Goal: Task Accomplishment & Management: Use online tool/utility

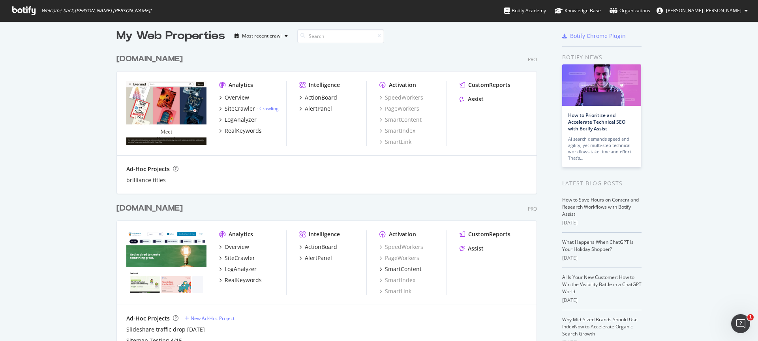
scroll to position [7, 0]
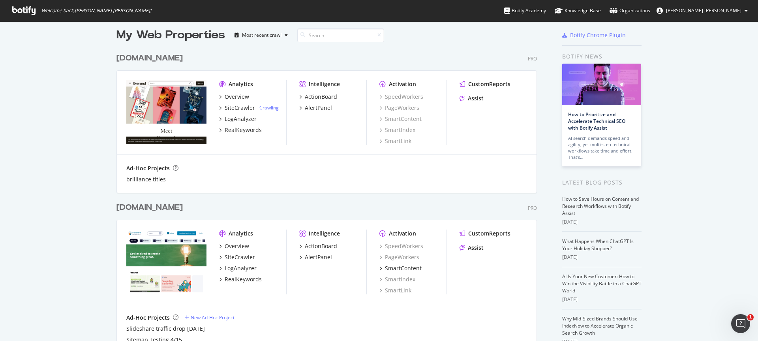
click at [158, 207] on div "[DOMAIN_NAME]" at bounding box center [149, 207] width 66 height 11
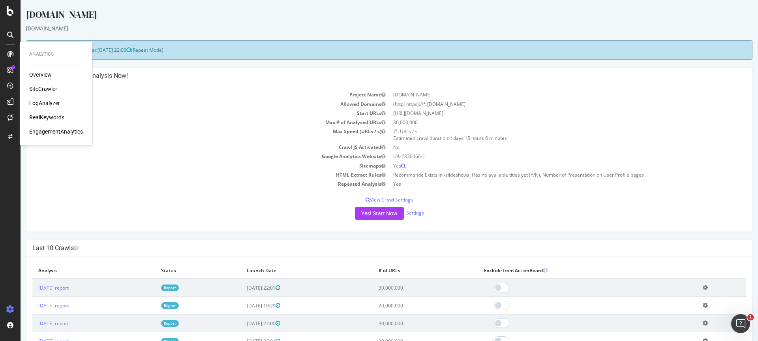
click at [42, 102] on div "LogAnalyzer" at bounding box center [44, 103] width 31 height 8
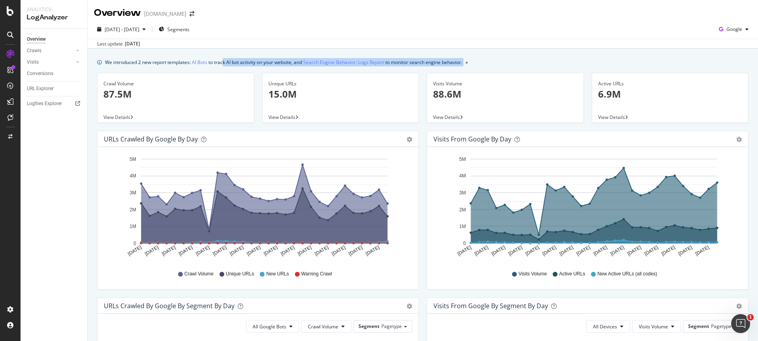
drag, startPoint x: 224, startPoint y: 74, endPoint x: 223, endPoint y: 63, distance: 11.5
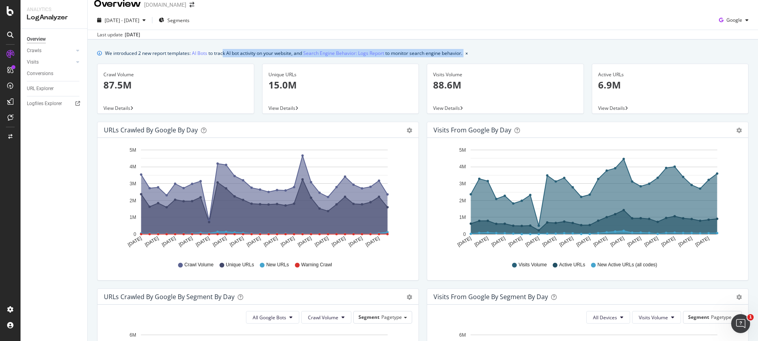
scroll to position [9, 0]
click at [36, 121] on div "CustomReports" at bounding box center [48, 122] width 39 height 8
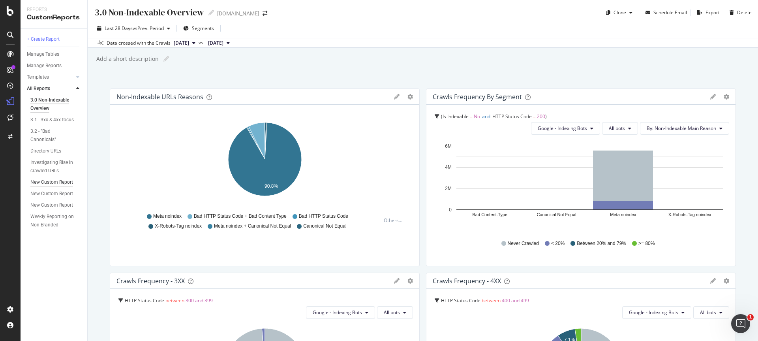
click at [51, 180] on div "New Custom Report" at bounding box center [51, 182] width 43 height 8
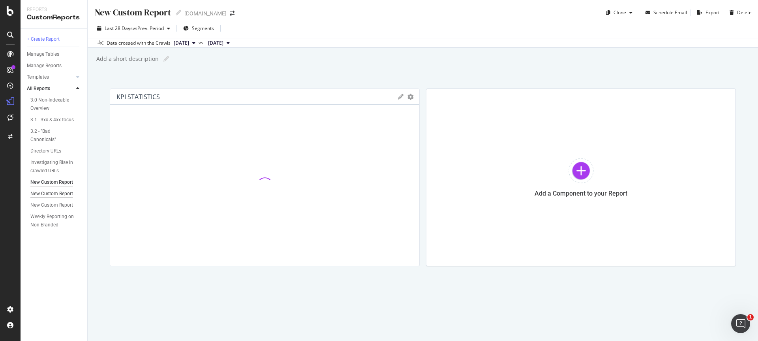
click at [50, 197] on div "New Custom Report" at bounding box center [51, 194] width 43 height 8
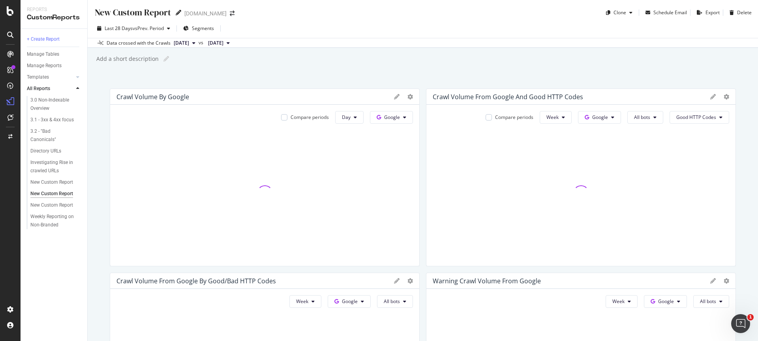
click at [177, 13] on icon at bounding box center [179, 13] width 6 height 6
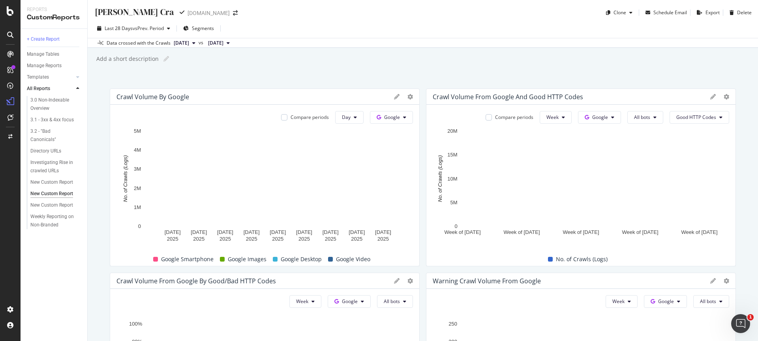
type input "[PERSON_NAME] Crawl Volume"
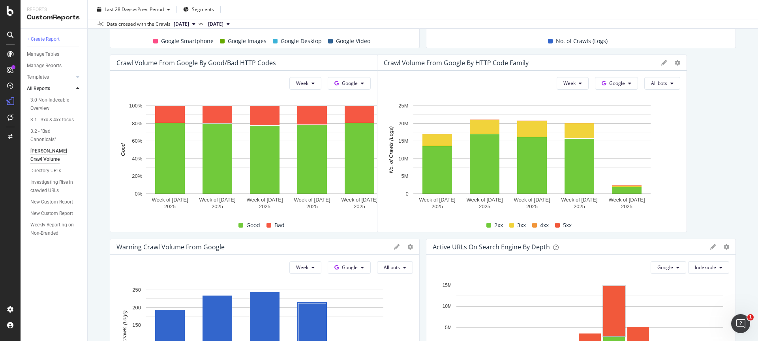
scroll to position [214, 0]
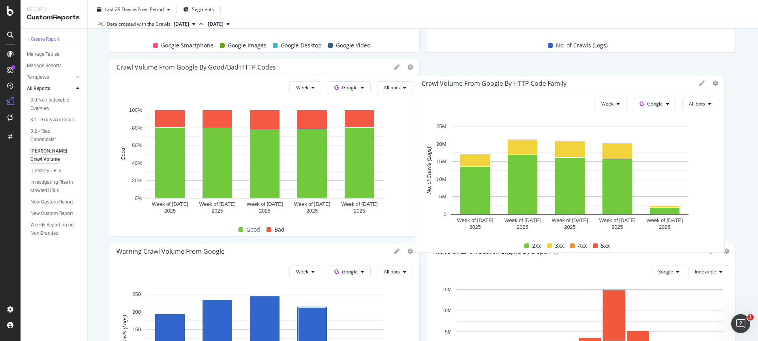
drag, startPoint x: 368, startPoint y: 182, endPoint x: 673, endPoint y: 81, distance: 321.7
click at [673, 81] on div "Crawl Volume from Google by HTTP Code Family" at bounding box center [559, 83] width 274 height 8
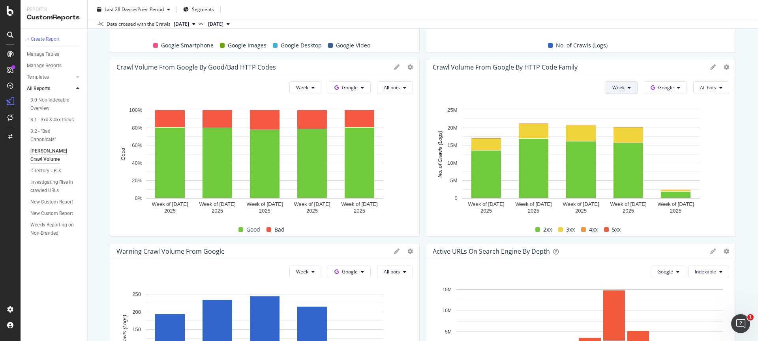
click at [627, 88] on button "Week" at bounding box center [622, 87] width 32 height 13
click at [619, 105] on span "Day" at bounding box center [620, 103] width 14 height 7
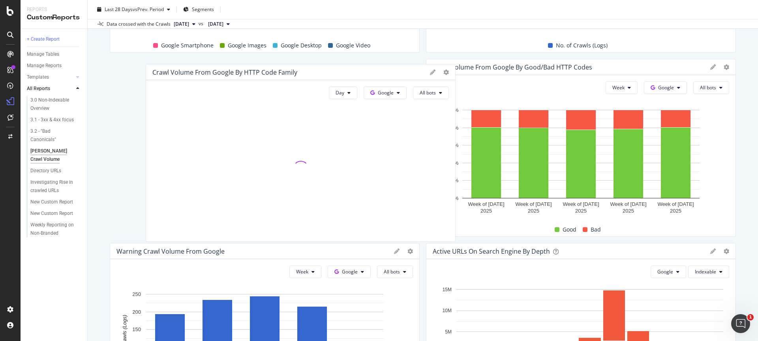
drag, startPoint x: 484, startPoint y: 65, endPoint x: 198, endPoint y: 70, distance: 286.3
click at [198, 70] on div "Crawl Volume from Google by HTTP Code Family" at bounding box center [224, 72] width 145 height 8
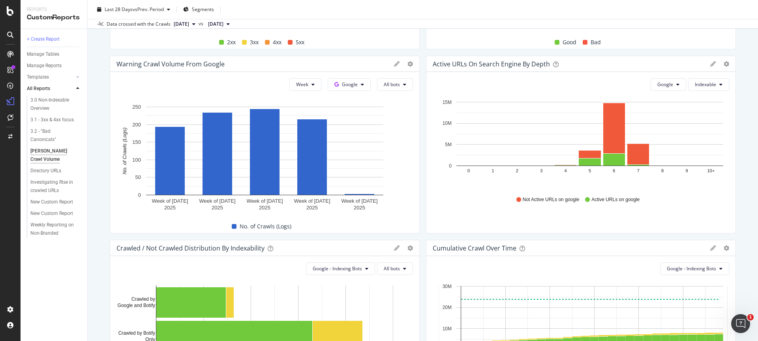
scroll to position [400, 0]
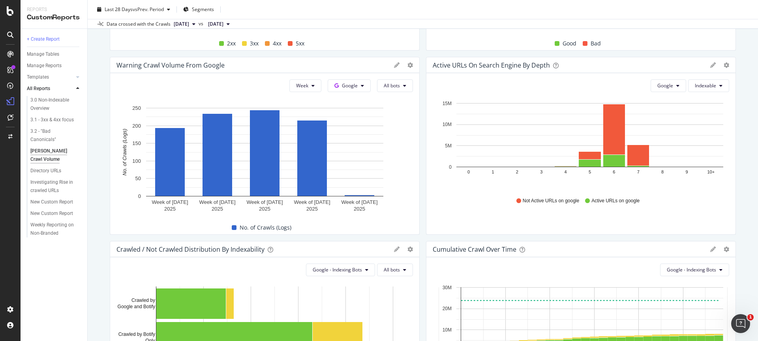
click at [345, 64] on div "Warning Crawl Volume from Google" at bounding box center [253, 65] width 274 height 8
click at [315, 90] on button "Week" at bounding box center [305, 85] width 32 height 13
click at [313, 103] on div "Day" at bounding box center [303, 101] width 27 height 11
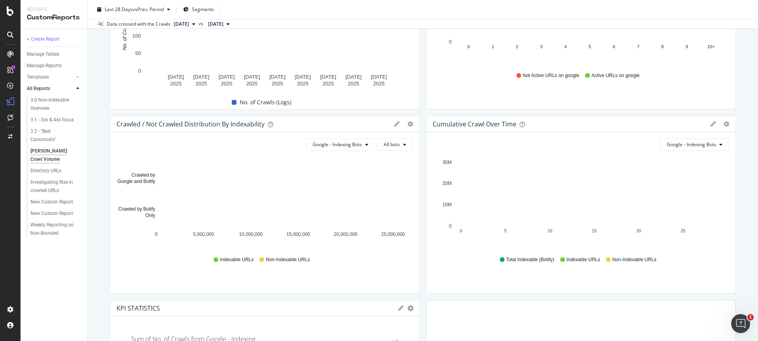
scroll to position [526, 0]
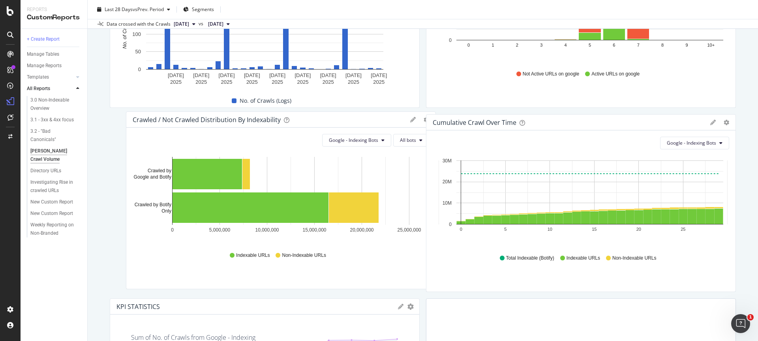
drag, startPoint x: 313, startPoint y: 126, endPoint x: 328, endPoint y: 123, distance: 16.0
click at [329, 123] on div "Crawled / Not Crawled Distribution By Indexability" at bounding box center [270, 120] width 274 height 8
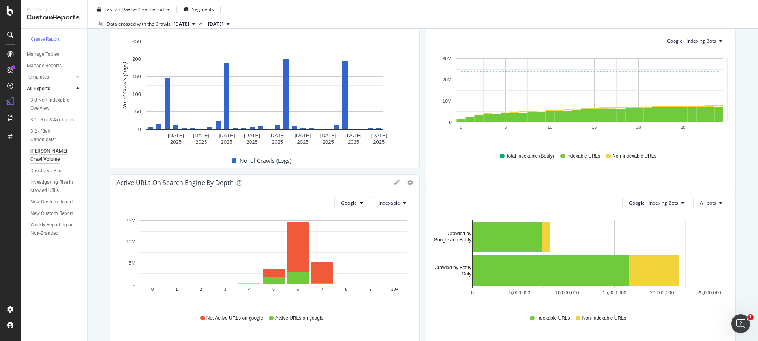
scroll to position [420, 0]
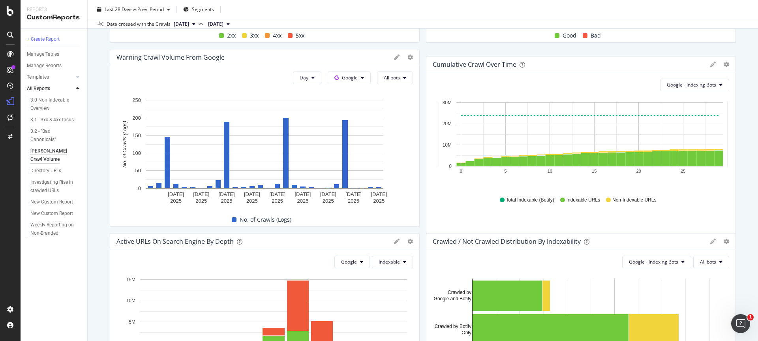
drag, startPoint x: 475, startPoint y: 120, endPoint x: 517, endPoint y: 62, distance: 71.6
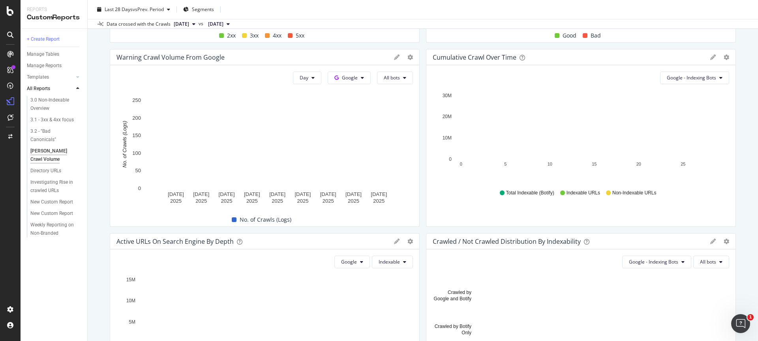
scroll to position [405, 0]
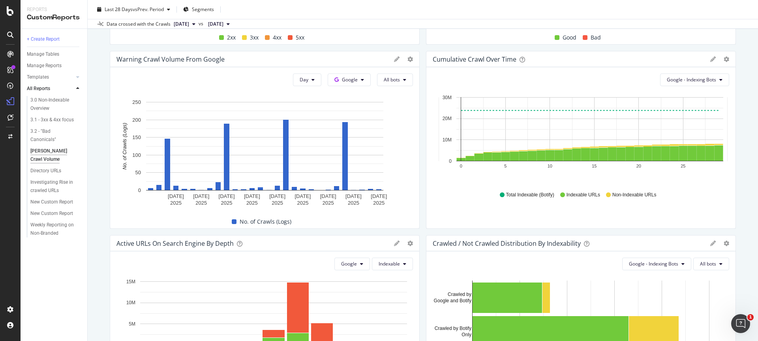
click at [634, 194] on span "Non-Indexable URLs" at bounding box center [634, 194] width 44 height 7
click at [611, 197] on div "Non-Indexable URLs" at bounding box center [631, 194] width 50 height 7
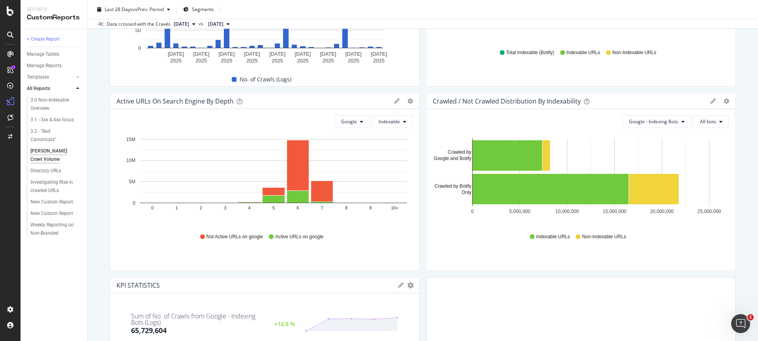
scroll to position [553, 0]
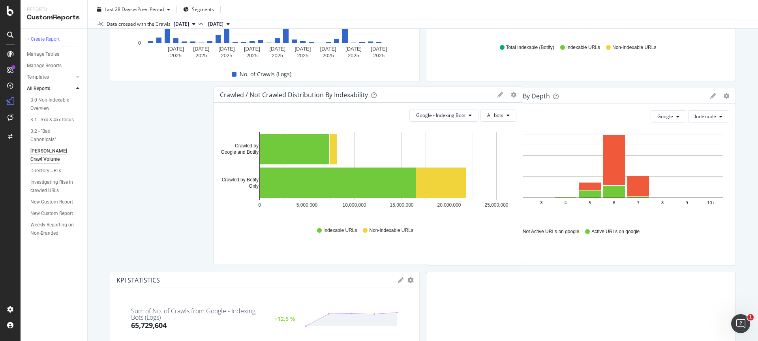
drag, startPoint x: 475, startPoint y: 99, endPoint x: 260, endPoint y: 99, distance: 215.2
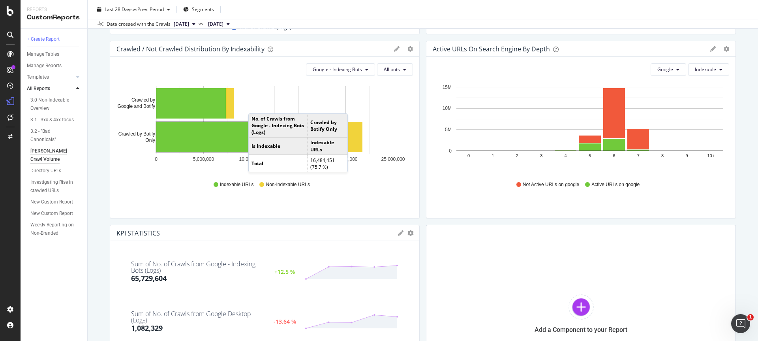
scroll to position [601, 0]
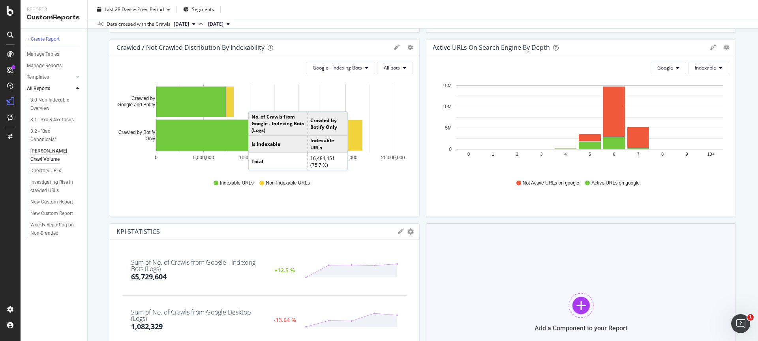
click at [587, 307] on div at bounding box center [581, 305] width 25 height 25
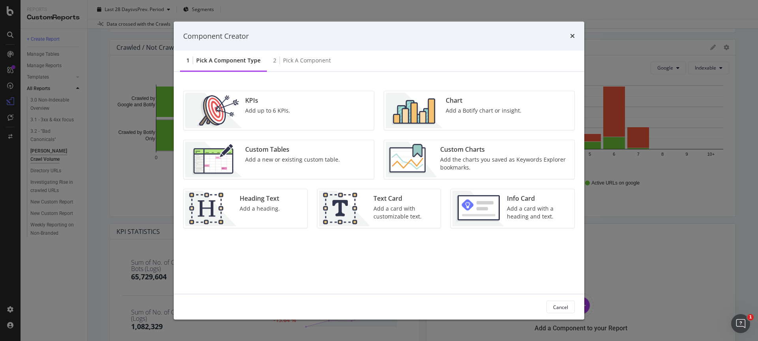
click at [317, 156] on div "Add a new or existing custom table." at bounding box center [292, 160] width 95 height 8
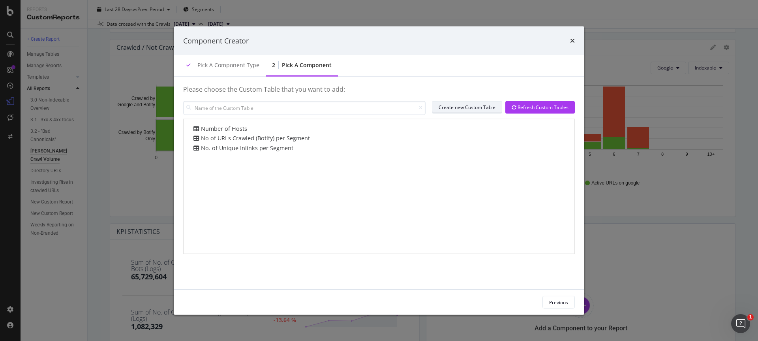
click at [466, 106] on div "Create new Custom Table" at bounding box center [467, 107] width 57 height 7
click at [136, 107] on div "Component Creator Pick a Component type 2 Pick a Component Please choose the Cu…" at bounding box center [379, 170] width 758 height 341
click at [219, 66] on div "Pick a Component type" at bounding box center [228, 65] width 62 height 8
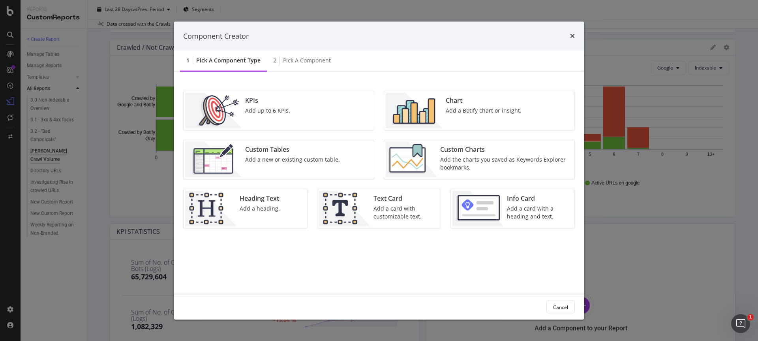
click at [452, 154] on div "Custom Charts Add the charts you saved as Keywords Explorer bookmarks." at bounding box center [505, 160] width 136 height 36
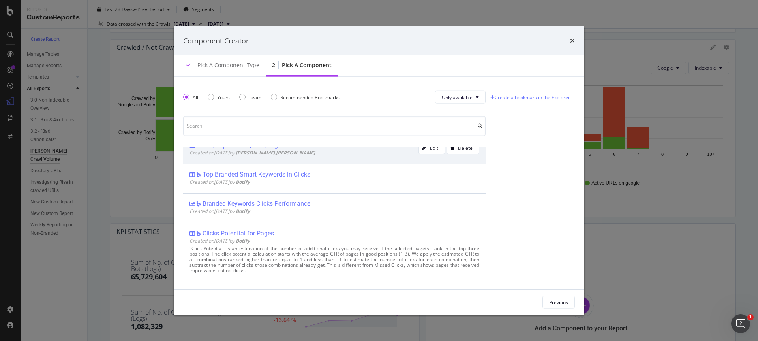
scroll to position [0, 0]
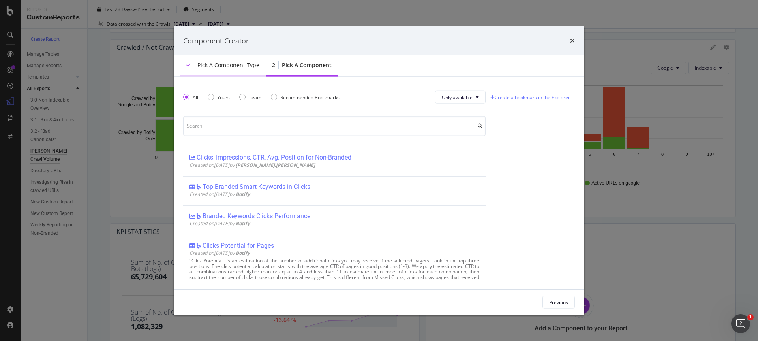
click at [240, 63] on div "Pick a Component type" at bounding box center [228, 65] width 62 height 8
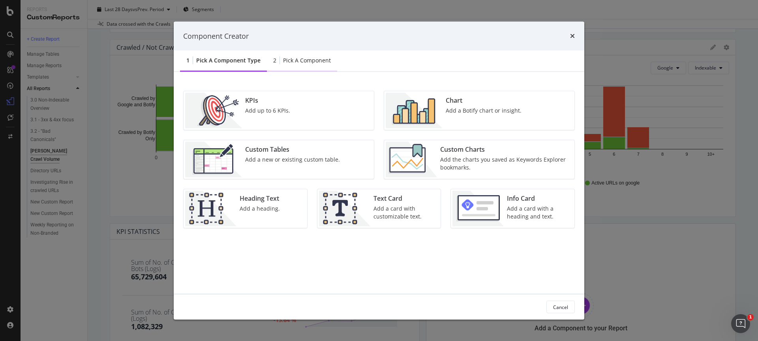
click at [300, 66] on div "2 Pick a Component" at bounding box center [302, 61] width 70 height 22
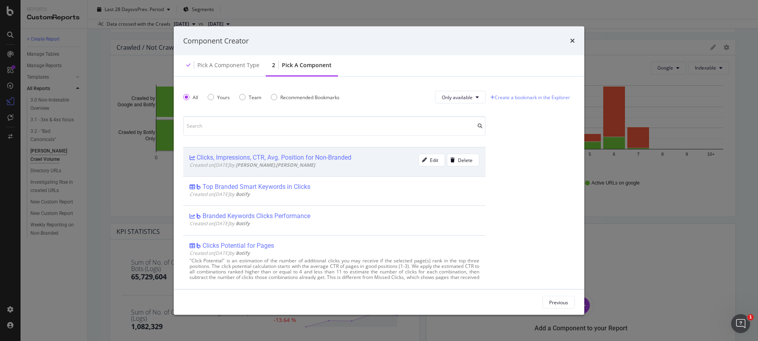
click at [313, 154] on div "Clicks, Impressions, CTR, Avg. Position for Non-Branded" at bounding box center [274, 158] width 155 height 8
click at [312, 158] on div "Clicks, Impressions, CTR, Avg. Position for Non-Branded" at bounding box center [274, 158] width 155 height 8
click at [426, 160] on div "modal" at bounding box center [424, 160] width 11 height 5
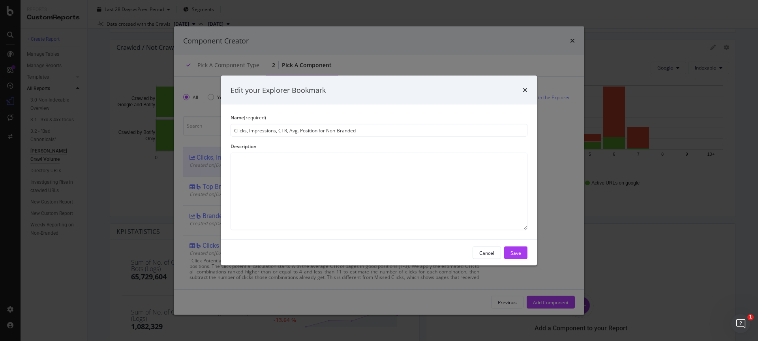
click at [202, 194] on div "Edit your Explorer Bookmark Name (required) Clicks, Impressions, CTR, Avg. Posi…" at bounding box center [379, 170] width 758 height 341
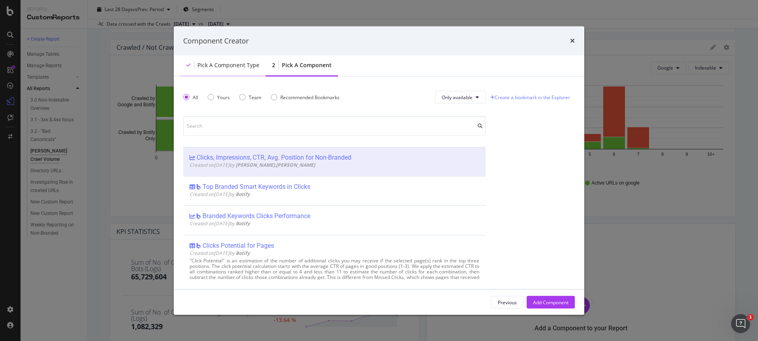
click at [242, 69] on div "Pick a Component type" at bounding box center [228, 65] width 62 height 8
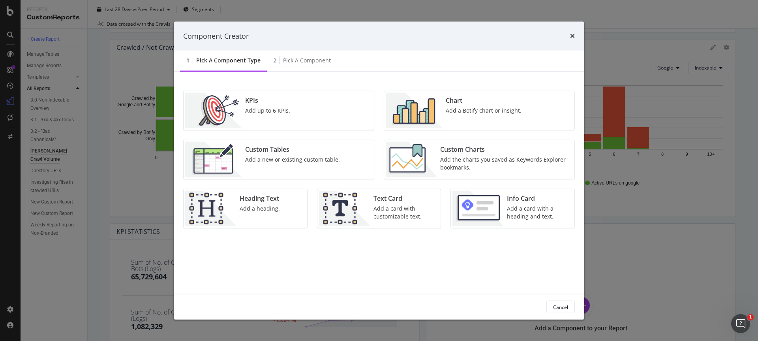
click at [293, 109] on div "KPIs Add up to 6 KPIs." at bounding box center [279, 110] width 190 height 39
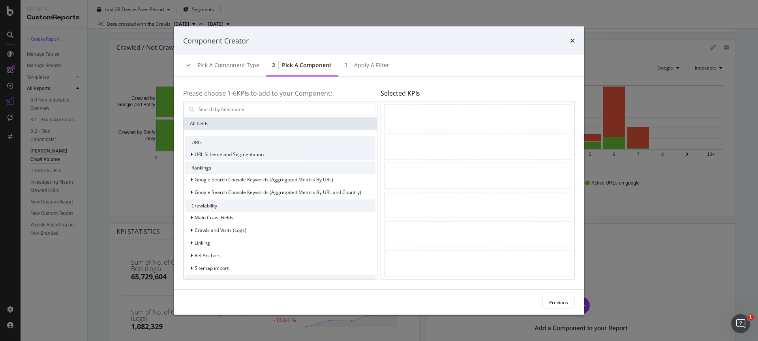
click at [246, 151] on span "URL Scheme and Segmentation" at bounding box center [229, 154] width 69 height 7
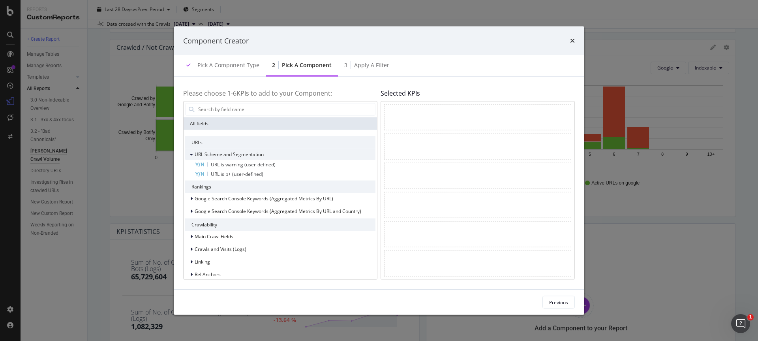
click at [246, 151] on span "URL Scheme and Segmentation" at bounding box center [229, 154] width 69 height 7
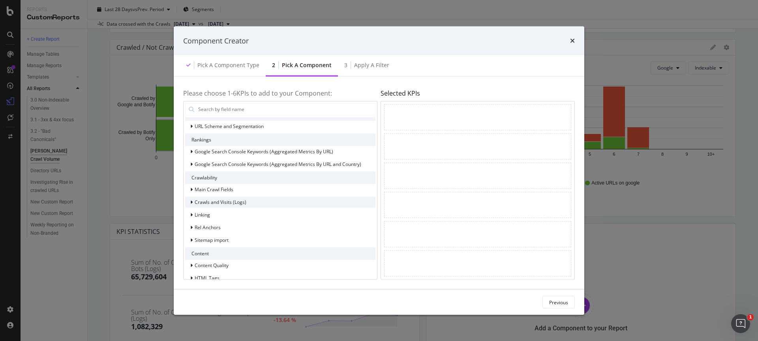
click at [237, 205] on span "Crawls and Visits (Logs)" at bounding box center [221, 202] width 52 height 7
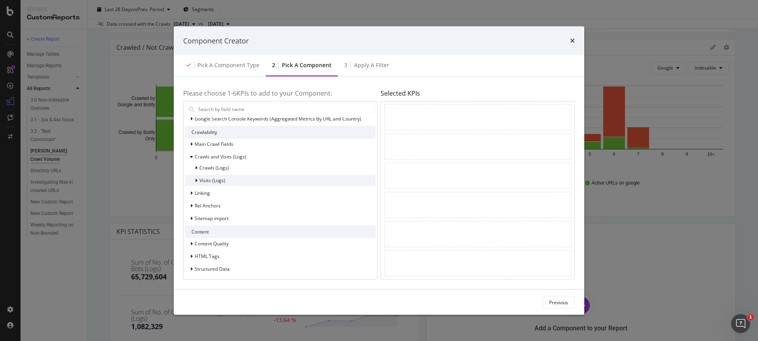
click at [230, 183] on div "Visits (Logs)" at bounding box center [280, 180] width 190 height 11
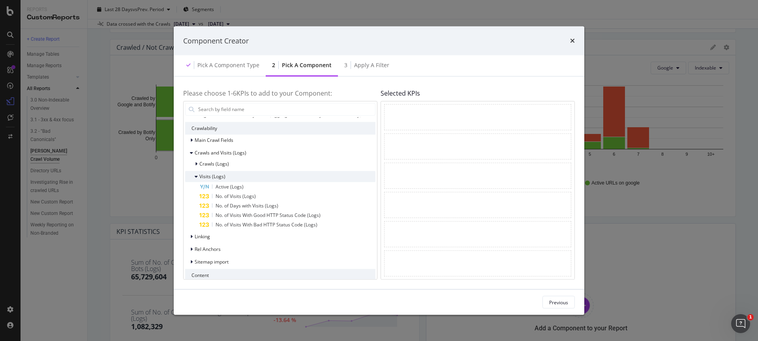
scroll to position [79, 0]
click at [253, 216] on span "No. of Visits With Good HTTP Status Code (Logs)" at bounding box center [268, 213] width 105 height 7
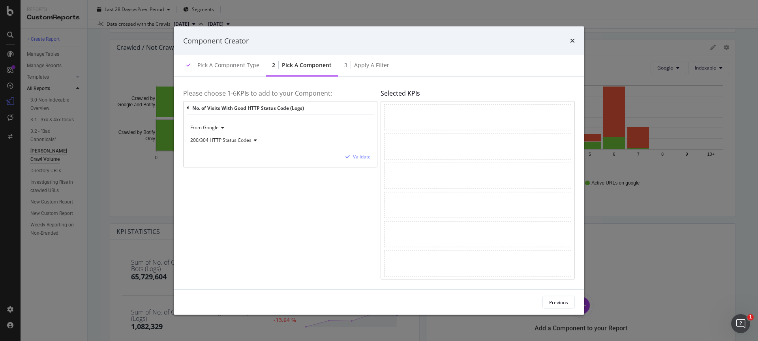
click at [216, 126] on span "From Google" at bounding box center [204, 127] width 28 height 7
click at [247, 227] on div "Please choose 1- 6 KPIs to add to your Component: No. of Visits With Good HTTP …" at bounding box center [280, 182] width 194 height 193
click at [235, 142] on span "200/304 HTTP Status Codes" at bounding box center [220, 140] width 61 height 7
click at [257, 219] on div "Please choose 1- 6 KPIs to add to your Component: No. of Visits With Good HTTP …" at bounding box center [280, 182] width 194 height 193
click at [358, 160] on div "Validate" at bounding box center [362, 156] width 18 height 7
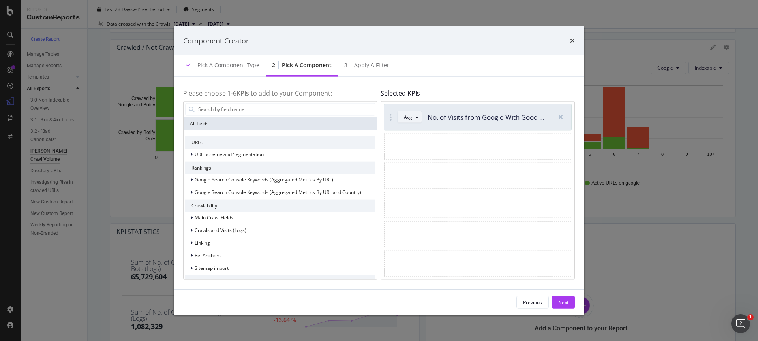
click at [417, 121] on div "Avg" at bounding box center [413, 116] width 18 height 11
click at [412, 145] on div "Sum" at bounding box center [412, 143] width 10 height 7
click at [237, 71] on div "Pick a Component type" at bounding box center [223, 66] width 86 height 22
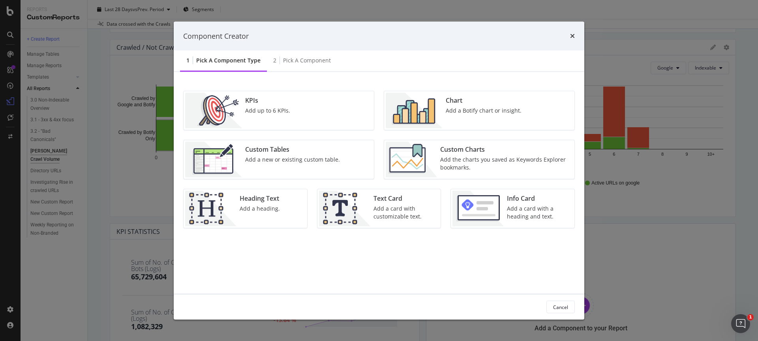
drag, startPoint x: 425, startPoint y: 111, endPoint x: 318, endPoint y: 112, distance: 107.0
click at [318, 112] on div "KPIs Add up to 6 KPIs." at bounding box center [279, 110] width 190 height 39
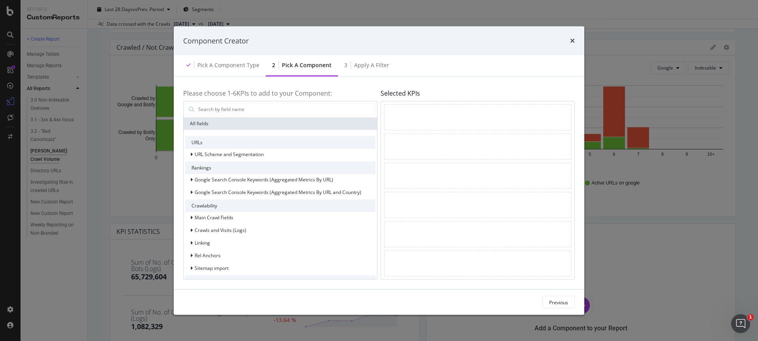
click at [298, 77] on div "Please choose 1- 6 KPIs to add to your Component: All fields URLs URL Scheme an…" at bounding box center [379, 183] width 411 height 212
click at [238, 65] on div "Pick a Component type" at bounding box center [228, 65] width 62 height 8
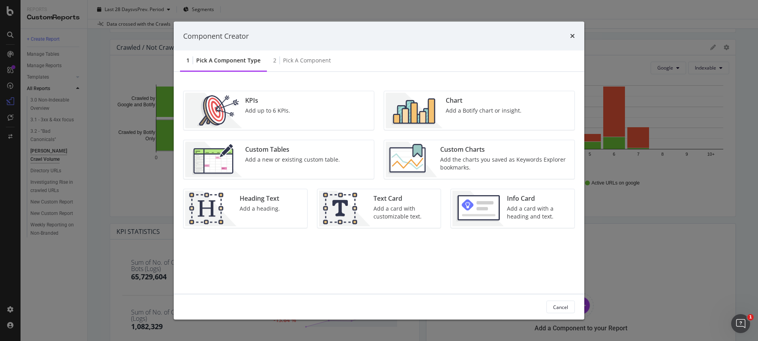
click at [439, 107] on img "modal" at bounding box center [414, 111] width 57 height 36
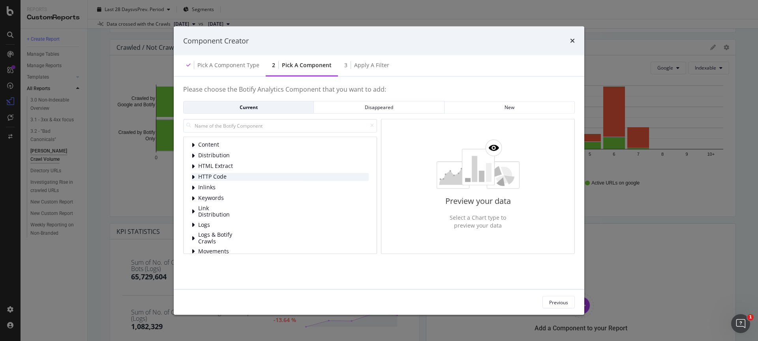
click at [194, 176] on icon "modal" at bounding box center [192, 176] width 3 height 6
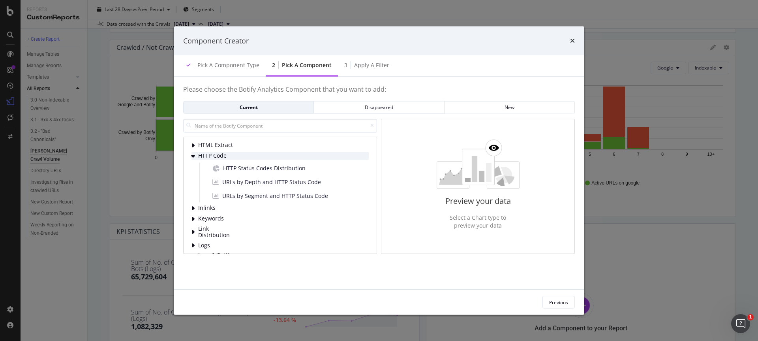
scroll to position [26, 0]
click at [229, 166] on span "HTTP Status Codes Distribution" at bounding box center [264, 163] width 83 height 8
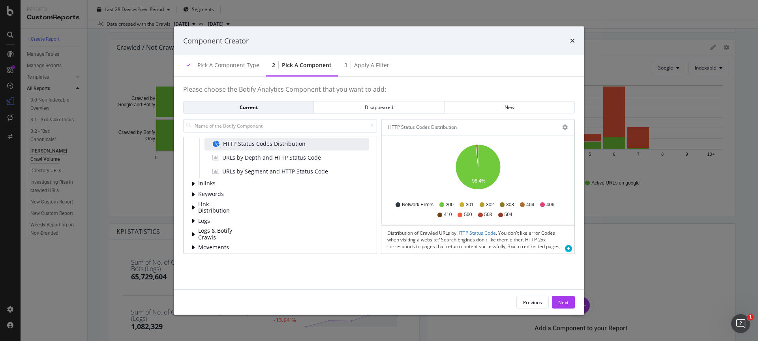
scroll to position [82, 0]
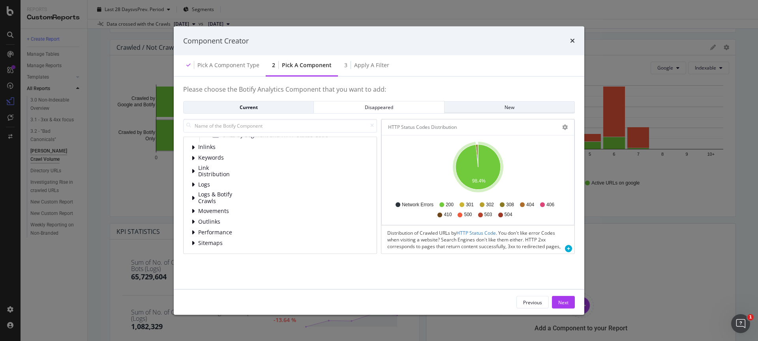
click at [472, 105] on div "New" at bounding box center [509, 107] width 117 height 7
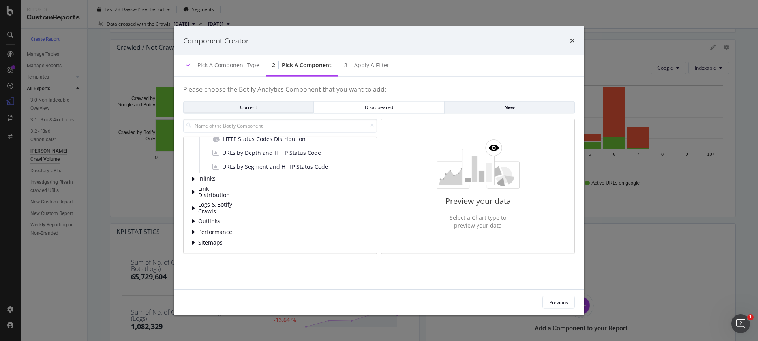
click at [267, 104] on div "Current" at bounding box center [248, 107] width 117 height 7
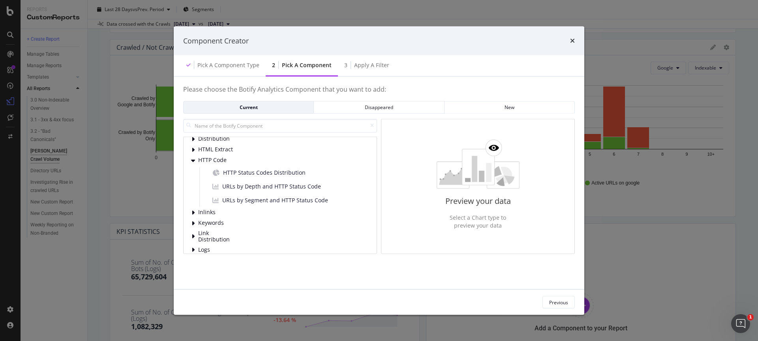
scroll to position [0, 0]
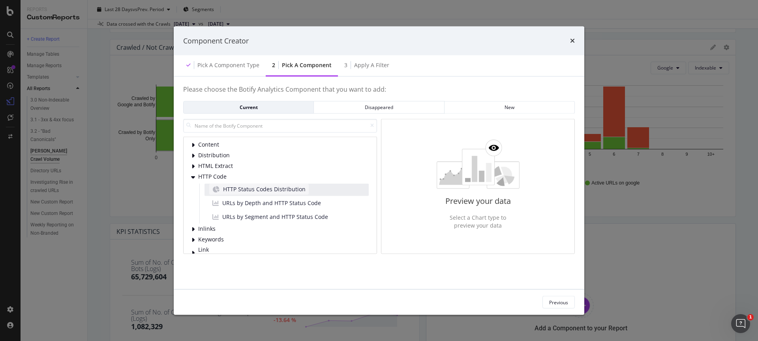
click at [296, 189] on span "HTTP Status Codes Distribution" at bounding box center [264, 189] width 83 height 8
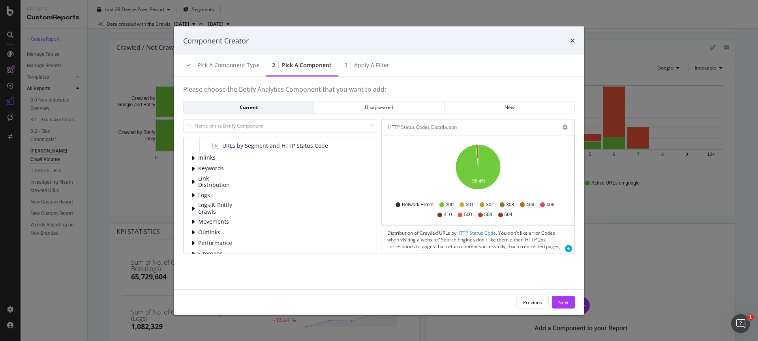
scroll to position [82, 0]
click at [569, 303] on button "Next" at bounding box center [563, 302] width 23 height 13
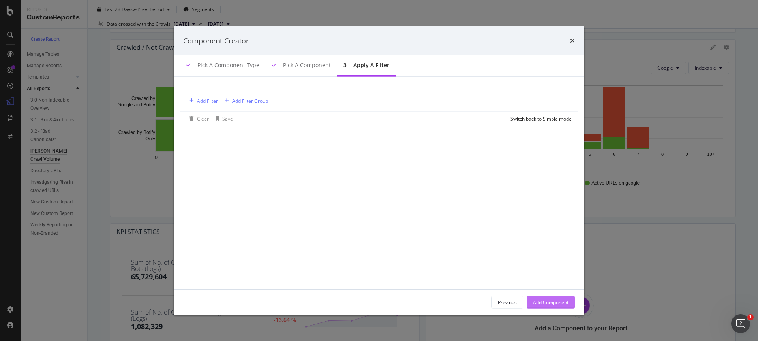
click at [569, 303] on button "Add Component" at bounding box center [551, 302] width 48 height 13
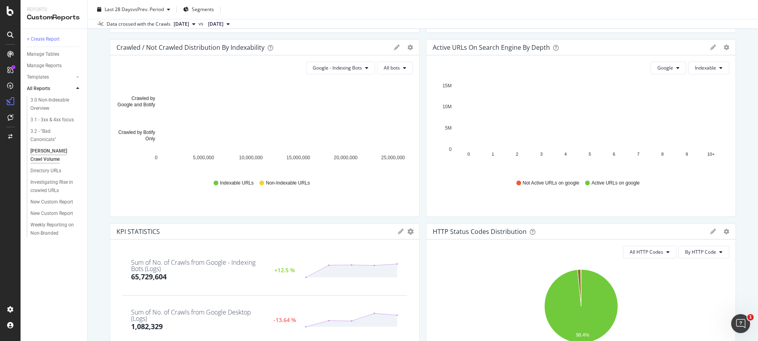
scroll to position [604, 0]
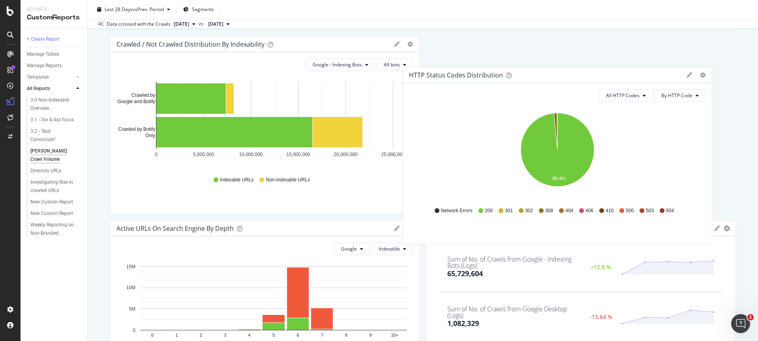
drag, startPoint x: 469, startPoint y: 231, endPoint x: 444, endPoint y: 78, distance: 155.5
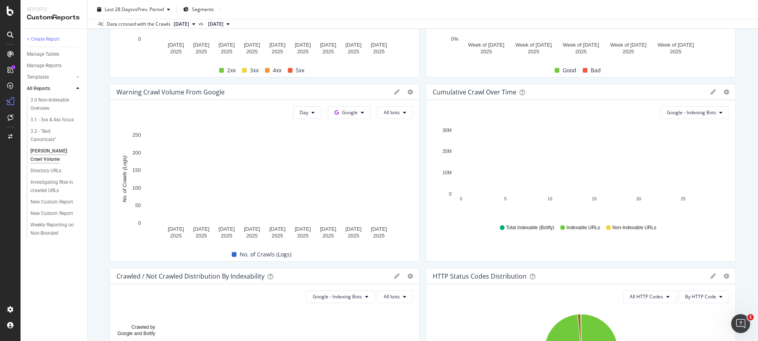
scroll to position [376, 0]
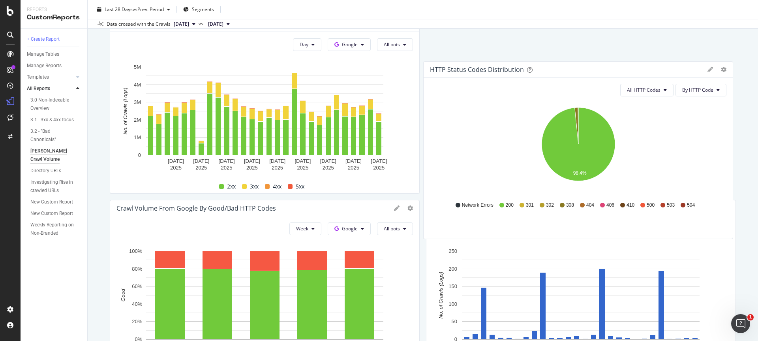
drag, startPoint x: 497, startPoint y: 274, endPoint x: 494, endPoint y: 62, distance: 211.7
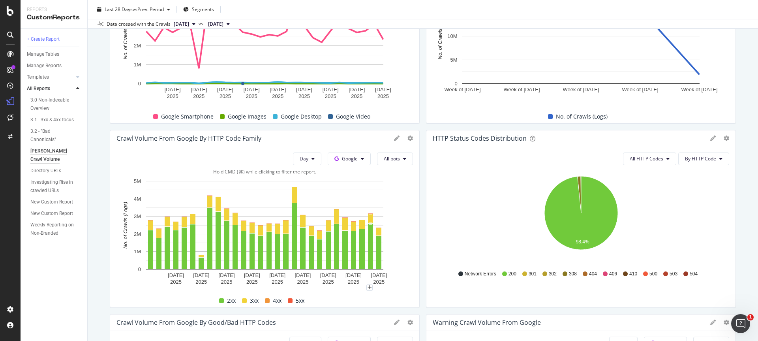
scroll to position [144, 0]
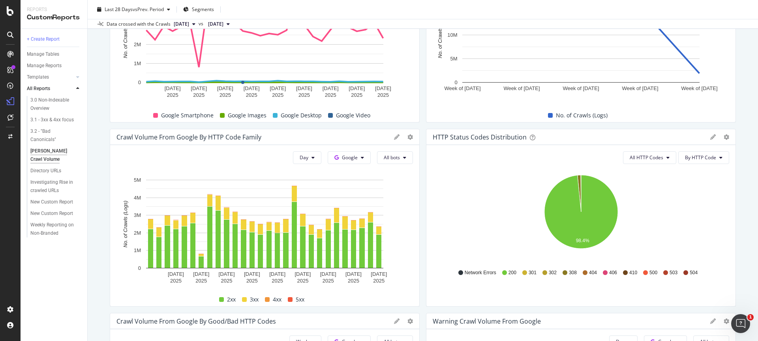
click at [526, 276] on div "Network Errors 200 301 302 308 404 406 410 500 503 504" at bounding box center [581, 273] width 289 height 18
click at [526, 273] on icon at bounding box center [524, 272] width 5 height 5
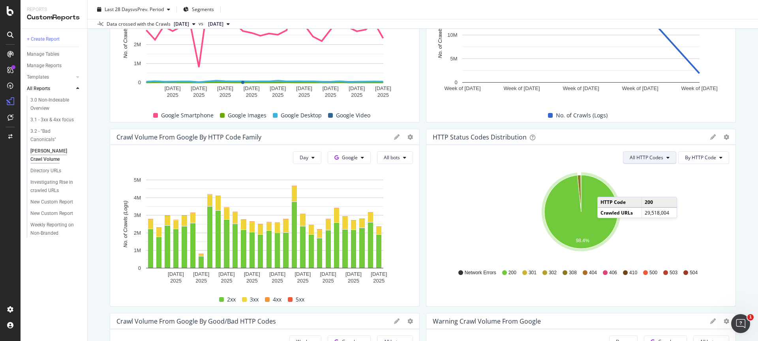
click at [646, 158] on span "All HTTP Codes" at bounding box center [647, 157] width 34 height 7
click at [646, 190] on span "Good HTTP Codes" at bounding box center [651, 187] width 40 height 7
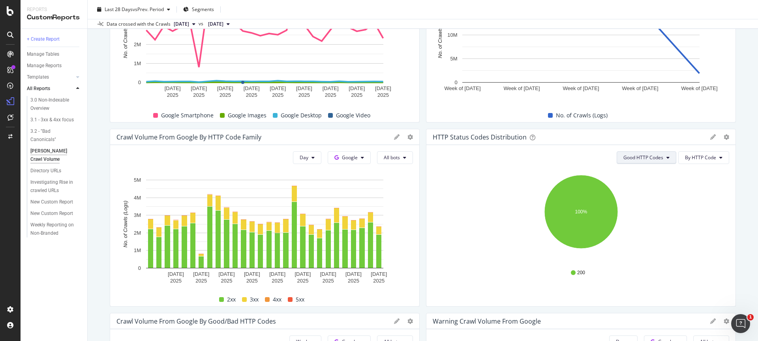
click at [658, 163] on button "Good HTTP Codes" at bounding box center [647, 157] width 60 height 13
click at [651, 201] on span "Bad HTTP Codes" at bounding box center [644, 202] width 40 height 7
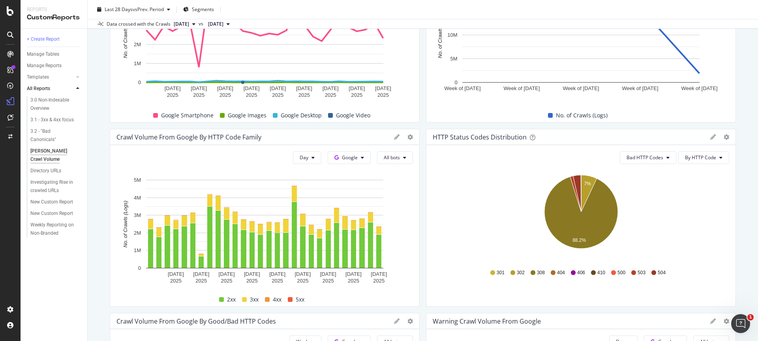
click at [650, 148] on div "Bad HTTP Codes By HTTP Code Hold CMD (⌘) while clicking to filter the report. 7…" at bounding box center [580, 225] width 309 height 161
click at [650, 156] on span "Bad HTTP Codes" at bounding box center [645, 157] width 37 height 7
click at [646, 172] on span "All HTTP Codes" at bounding box center [648, 173] width 40 height 7
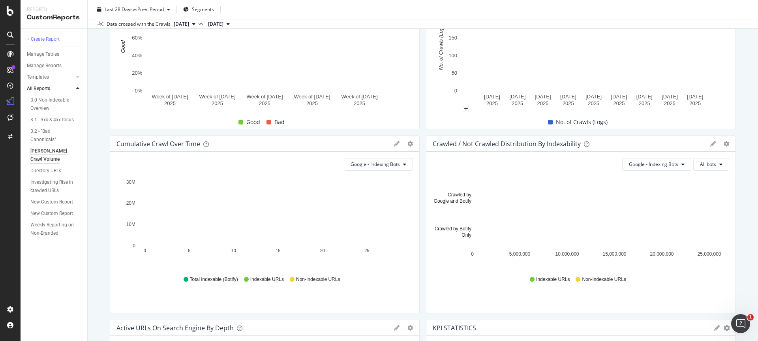
scroll to position [503, 0]
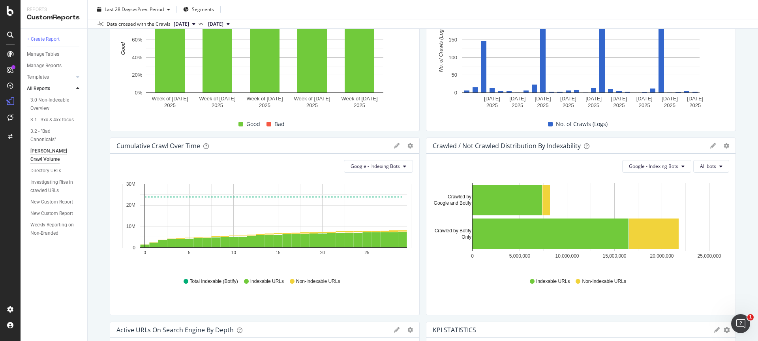
click at [334, 310] on div "Google - Indexing Bots Hold CMD (⌘) while clicking to filter the report. 0 5 10…" at bounding box center [264, 234] width 309 height 161
click at [338, 295] on div "Google - Indexing Bots Hold CMD (⌘) while clicking to filter the report. 0 5 10…" at bounding box center [264, 234] width 309 height 161
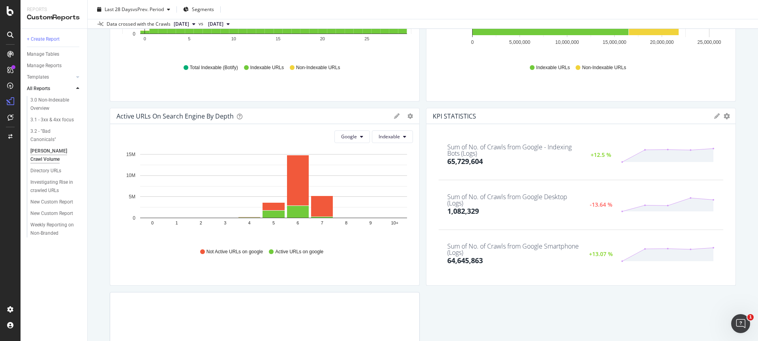
scroll to position [718, 0]
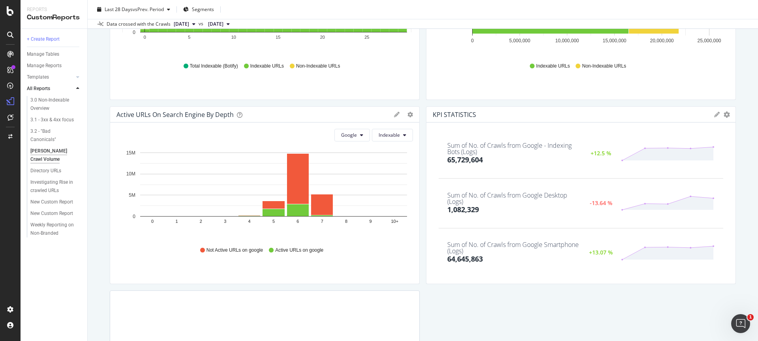
click at [340, 259] on div "Google Indexable Hold CMD (⌘) while clicking to filter the report. 0 1 2 3 4 5 …" at bounding box center [264, 202] width 309 height 161
click at [342, 257] on div "Not Active URLs on google Active URLs on google" at bounding box center [264, 250] width 289 height 18
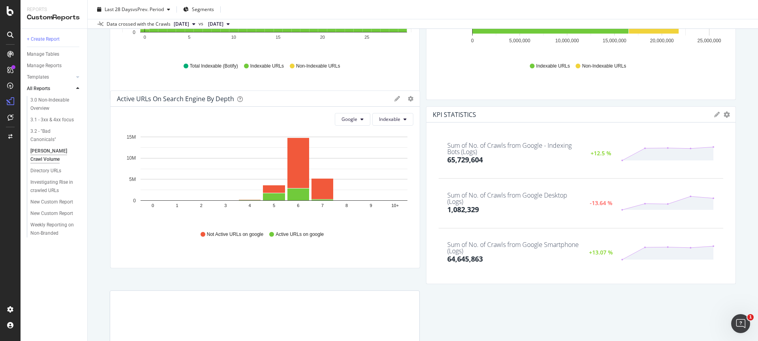
drag, startPoint x: 342, startPoint y: 256, endPoint x: 342, endPoint y: 241, distance: 15.0
click at [342, 241] on div "Not Active URLs on google Active URLs on google" at bounding box center [265, 234] width 289 height 18
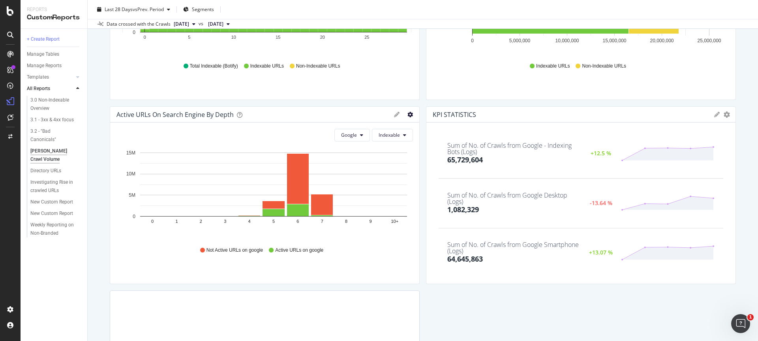
click at [407, 115] on icon "gear" at bounding box center [410, 115] width 6 height 6
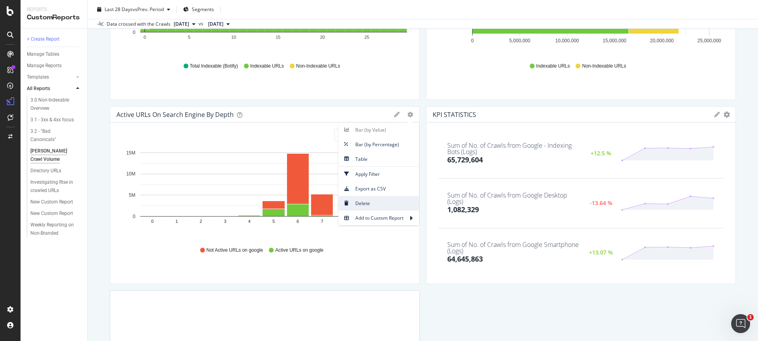
click at [380, 203] on span "Delete" at bounding box center [378, 203] width 81 height 11
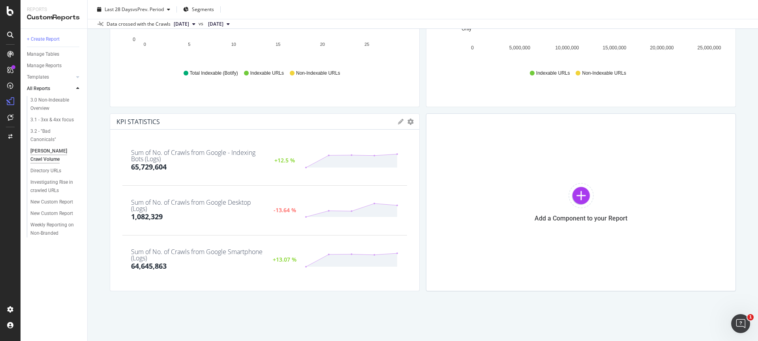
scroll to position [711, 0]
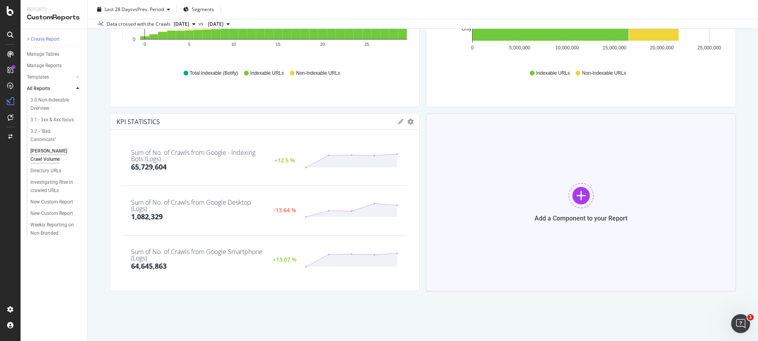
click at [591, 161] on div "Add a Component to your Report" at bounding box center [581, 202] width 310 height 178
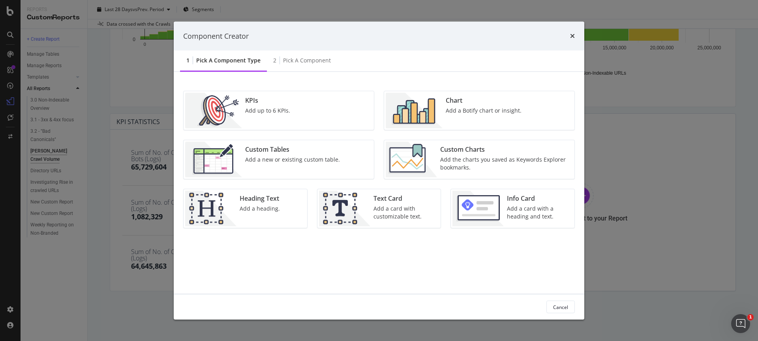
click at [437, 103] on img "modal" at bounding box center [414, 111] width 57 height 36
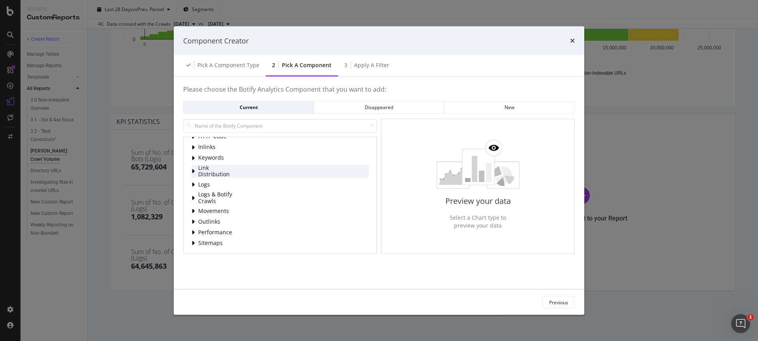
scroll to position [0, 0]
click at [228, 176] on span "HTTP Code" at bounding box center [215, 176] width 35 height 7
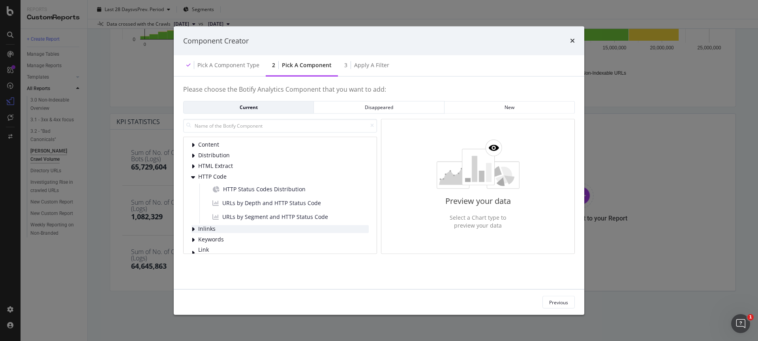
click at [217, 227] on span "Inlinks" at bounding box center [215, 228] width 35 height 7
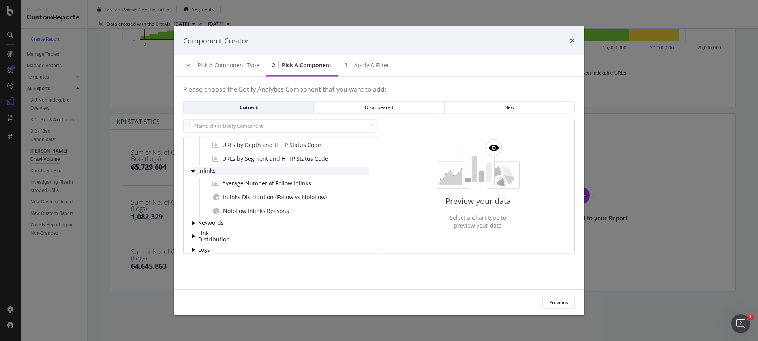
scroll to position [58, 0]
click at [218, 219] on span "Keywords" at bounding box center [215, 222] width 35 height 7
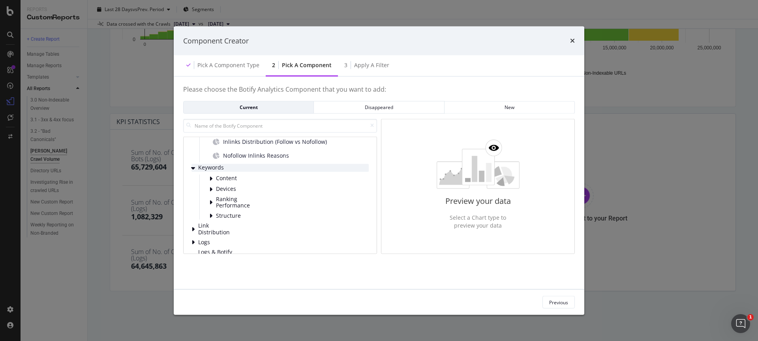
scroll to position [114, 0]
click at [218, 176] on span "Content" at bounding box center [233, 177] width 35 height 7
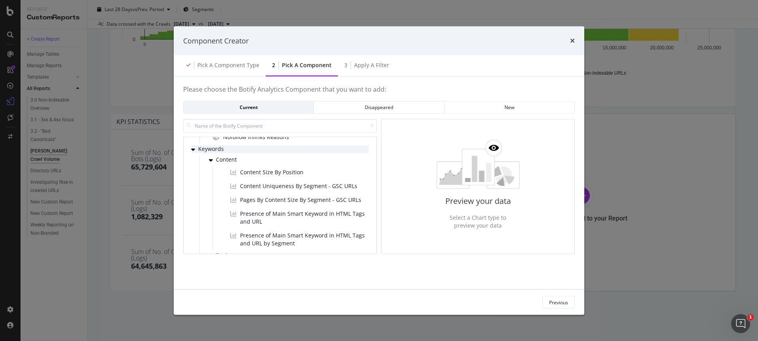
click at [215, 146] on span "Keywords" at bounding box center [215, 149] width 35 height 7
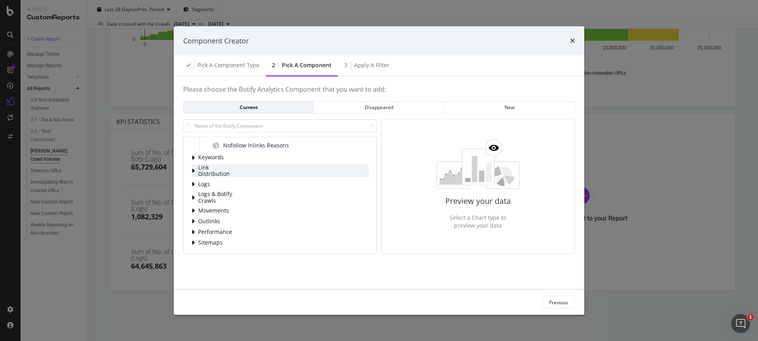
click at [212, 173] on span "Link Distribution" at bounding box center [215, 170] width 35 height 13
click at [212, 172] on icon "modal" at bounding box center [215, 172] width 6 height 7
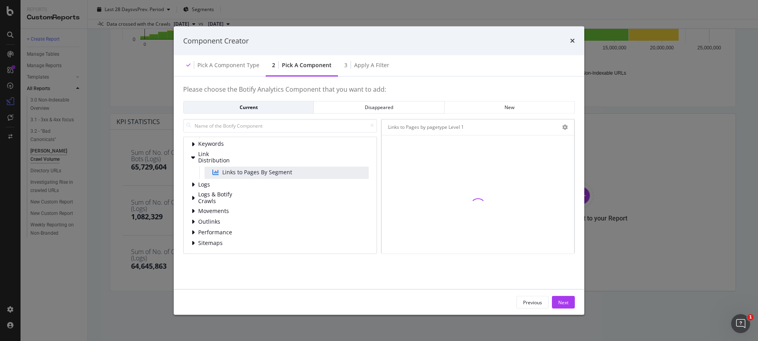
click at [212, 171] on div "Links to Pages By Segment" at bounding box center [252, 172] width 86 height 11
click at [198, 186] on span "Logs" at bounding box center [215, 184] width 35 height 7
click at [209, 196] on icon "modal" at bounding box center [210, 195] width 3 height 6
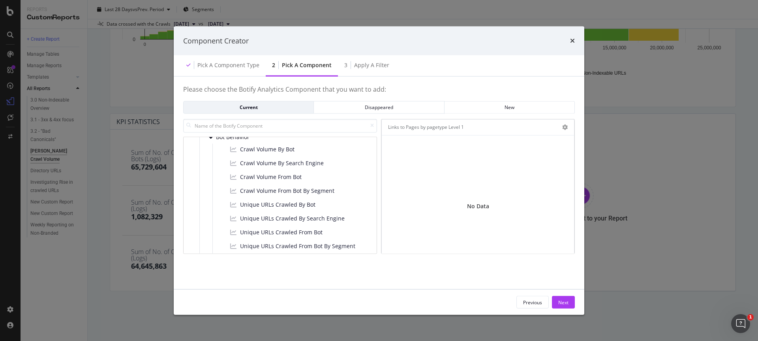
scroll to position [195, 0]
click at [269, 154] on div "Crawl Volume By Bot" at bounding box center [262, 149] width 71 height 11
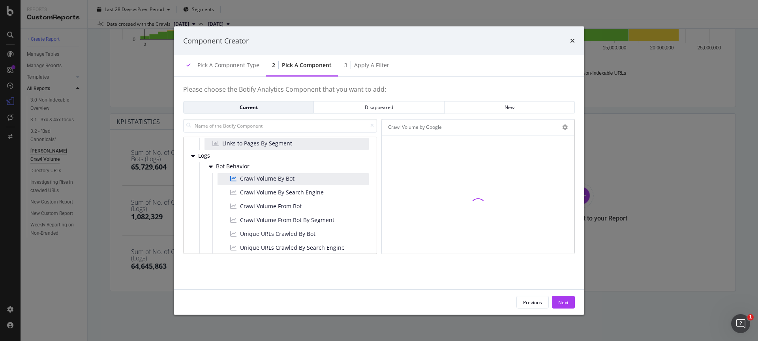
scroll to position [161, 0]
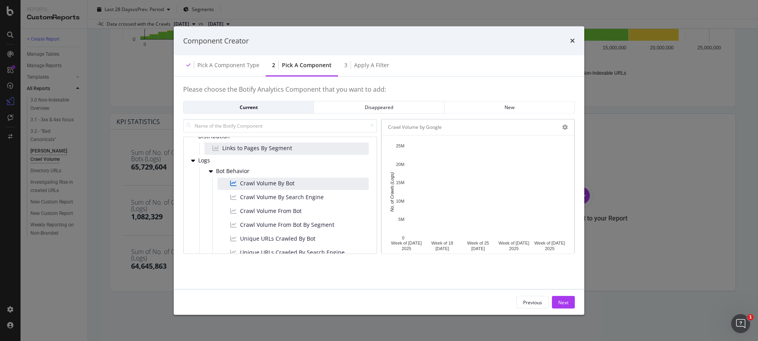
click at [584, 123] on div "Please choose the Botify Analytics Component that you want to add: Current Disa…" at bounding box center [379, 183] width 411 height 212
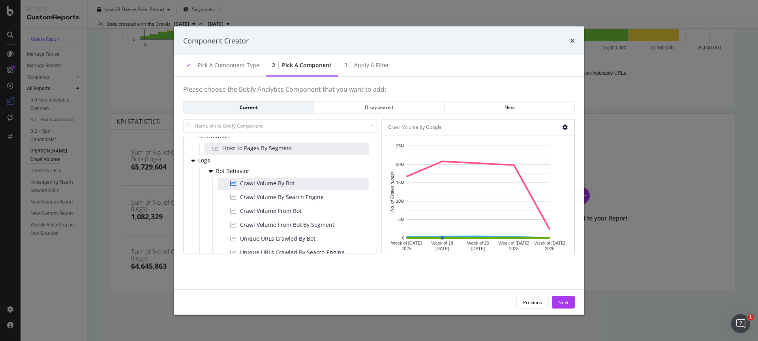
click at [564, 124] on icon "modal" at bounding box center [565, 127] width 6 height 6
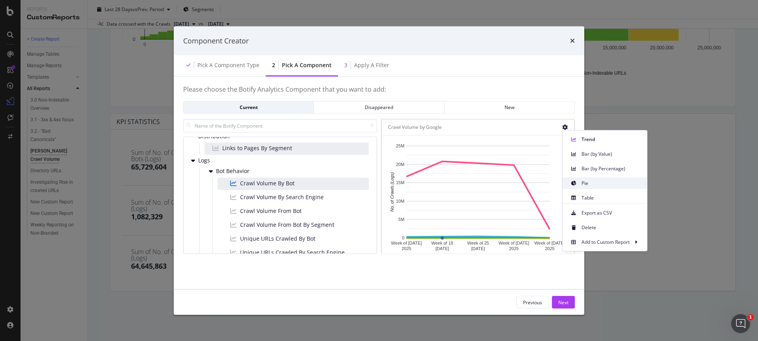
click at [580, 184] on div "Pie" at bounding box center [605, 182] width 84 height 11
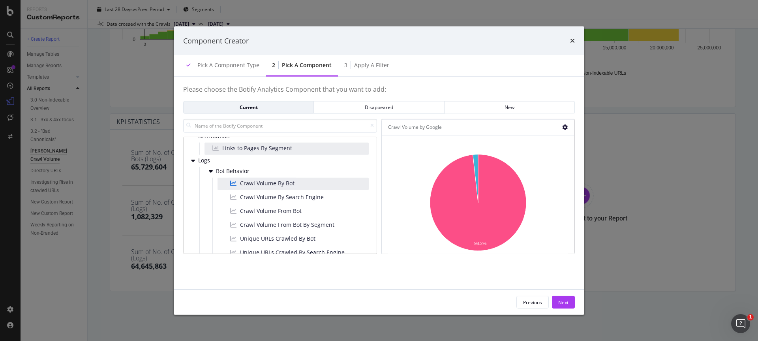
click at [564, 128] on icon "modal" at bounding box center [565, 127] width 6 height 6
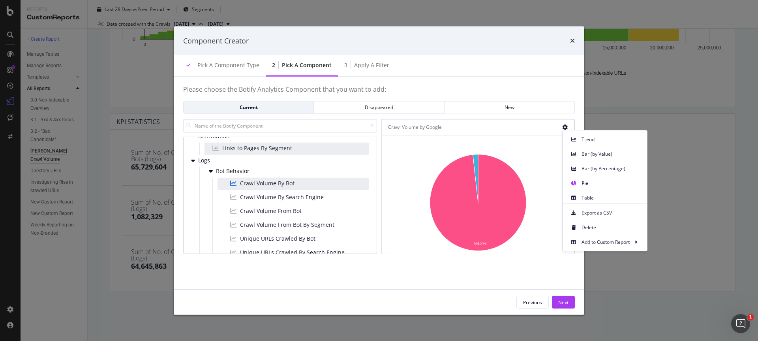
click at [287, 191] on div "Crawl Volume By Bot Crawl Volume By Search Engine Crawl Volume From Bot Crawl V…" at bounding box center [290, 246] width 156 height 137
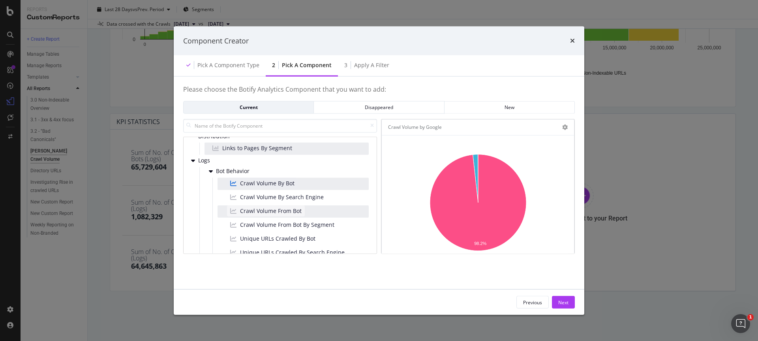
click at [283, 208] on span "Crawl Volume From Bot" at bounding box center [271, 211] width 62 height 8
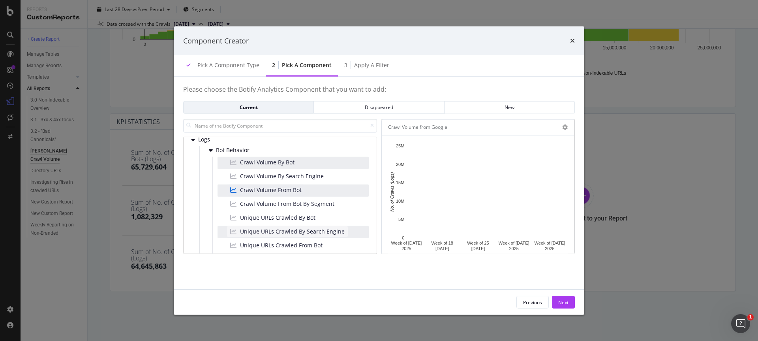
scroll to position [182, 0]
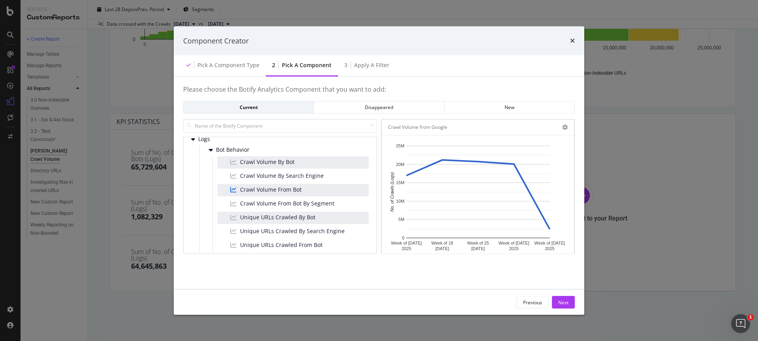
click at [317, 216] on div "Unique URLs Crawled By Bot" at bounding box center [293, 218] width 151 height 12
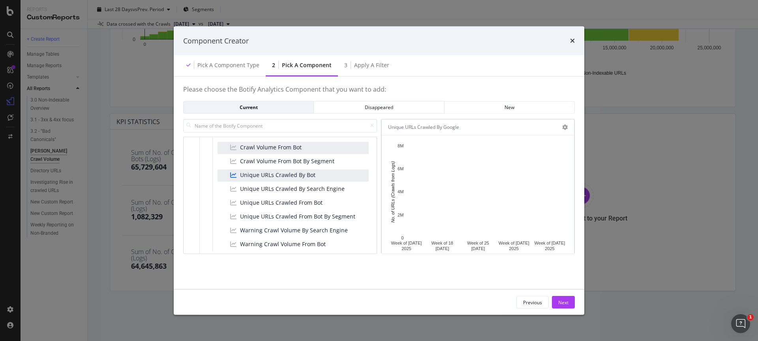
scroll to position [222, 0]
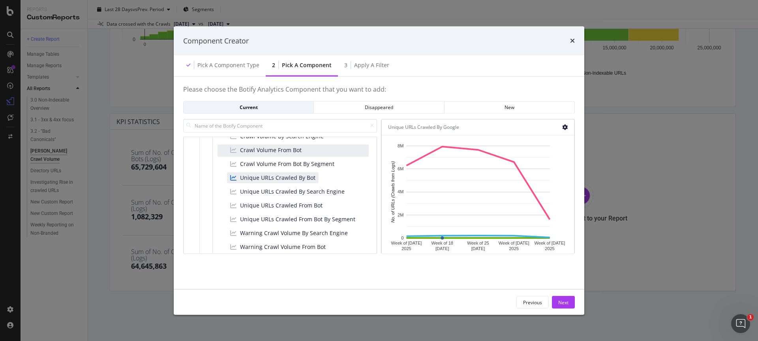
click at [566, 125] on icon "modal" at bounding box center [565, 127] width 6 height 6
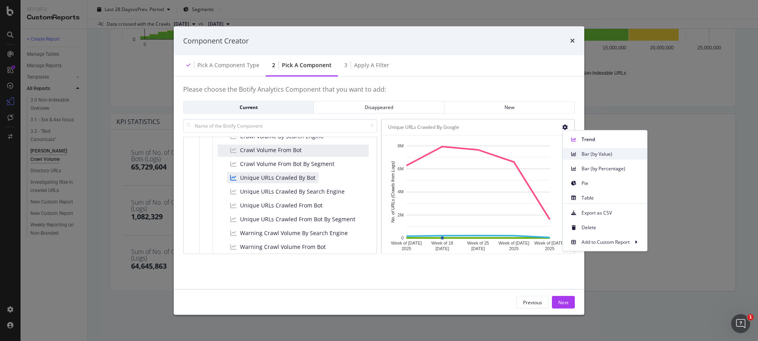
click at [577, 153] on span at bounding box center [573, 153] width 9 height 9
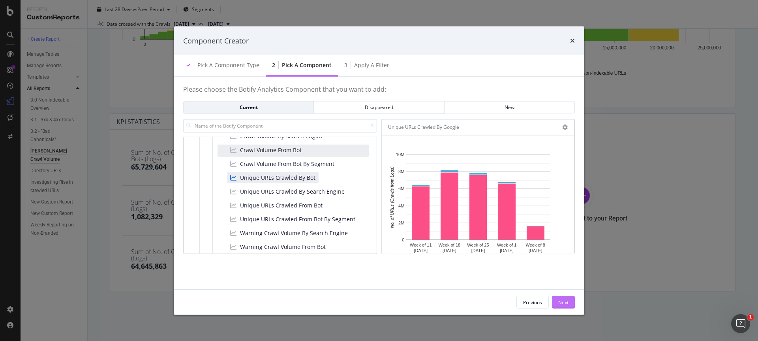
click at [569, 305] on button "Next" at bounding box center [563, 302] width 23 height 13
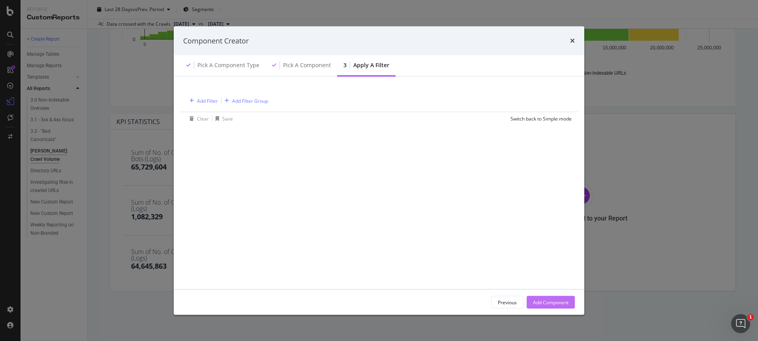
click at [563, 304] on div "Add Component" at bounding box center [551, 301] width 36 height 7
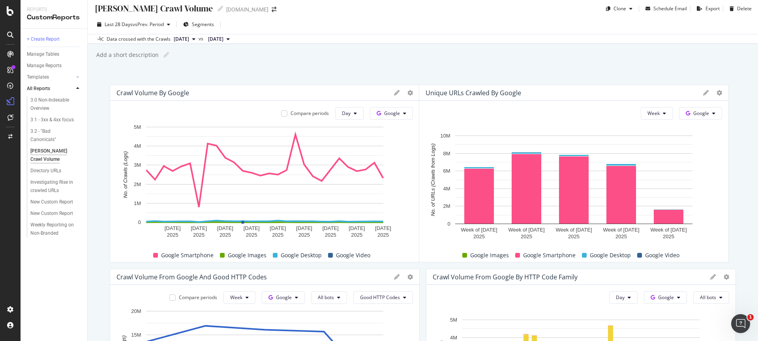
scroll to position [0, 0]
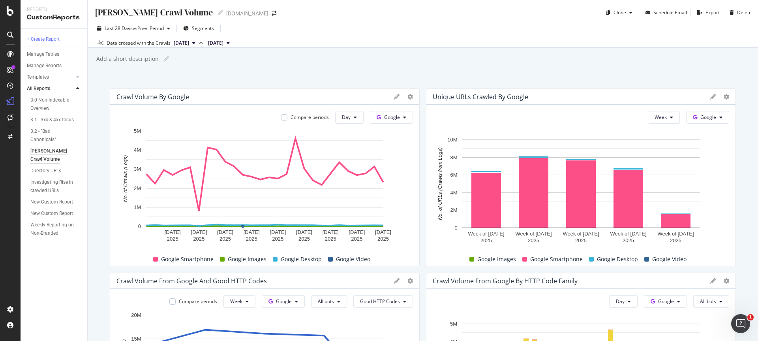
drag, startPoint x: 479, startPoint y: 133, endPoint x: 480, endPoint y: 112, distance: 21.4
click at [698, 116] on span at bounding box center [697, 117] width 8 height 7
click at [672, 120] on button "Week" at bounding box center [664, 117] width 32 height 13
click at [662, 137] on div "Day" at bounding box center [662, 132] width 27 height 11
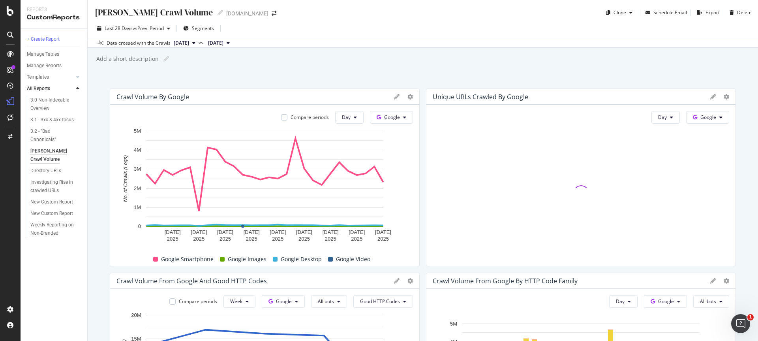
click at [404, 96] on div at bounding box center [403, 97] width 19 height 8
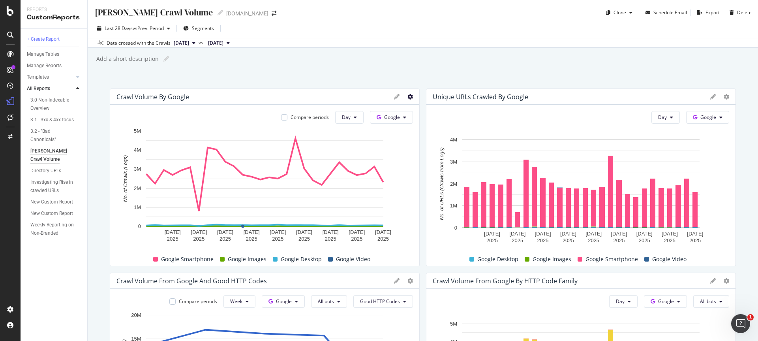
click at [409, 97] on icon at bounding box center [410, 97] width 6 height 6
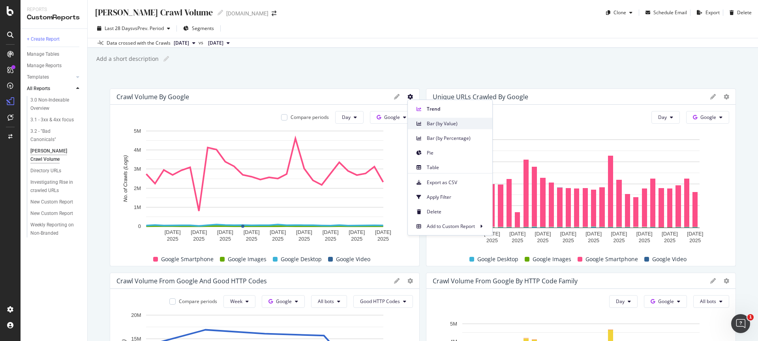
click at [432, 127] on div "Bar (by Value)" at bounding box center [450, 123] width 84 height 11
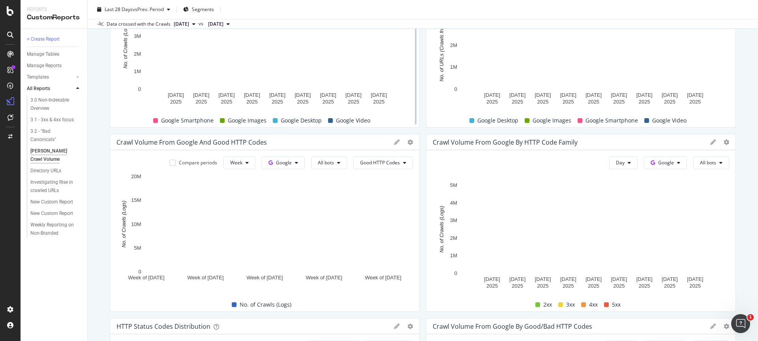
scroll to position [138, 0]
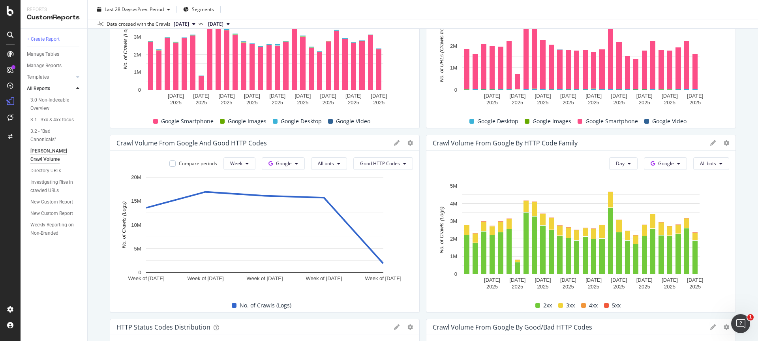
click at [410, 146] on div at bounding box center [410, 143] width 6 height 8
click at [397, 165] on span "Good HTTP Codes" at bounding box center [380, 163] width 40 height 7
click at [390, 179] on span "All HTTP Codes" at bounding box center [380, 179] width 40 height 7
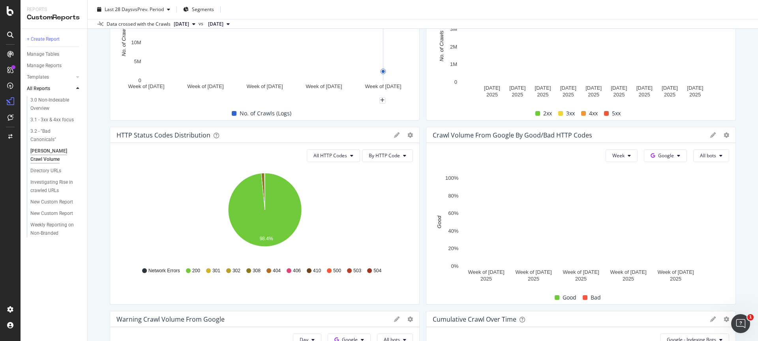
scroll to position [331, 0]
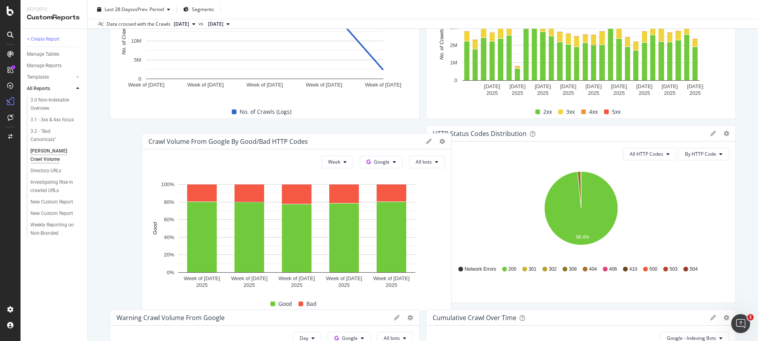
drag, startPoint x: 481, startPoint y: 134, endPoint x: 196, endPoint y: 142, distance: 285.2
click at [196, 142] on div "Crawl Volume from Google by Good/Bad HTTP Codes" at bounding box center [228, 141] width 160 height 8
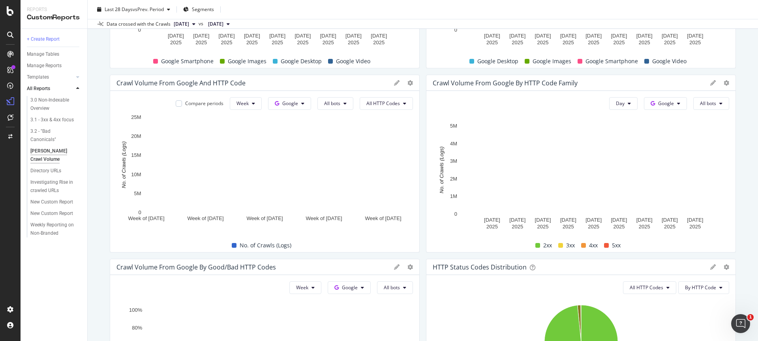
scroll to position [199, 0]
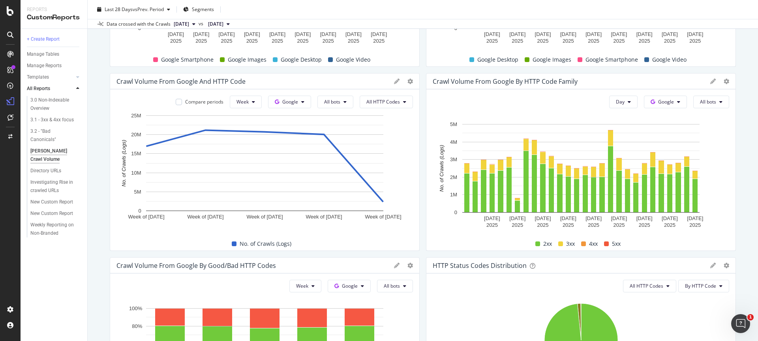
click at [353, 86] on div "Crawl Volume from Google and HTTP Code" at bounding box center [264, 81] width 309 height 16
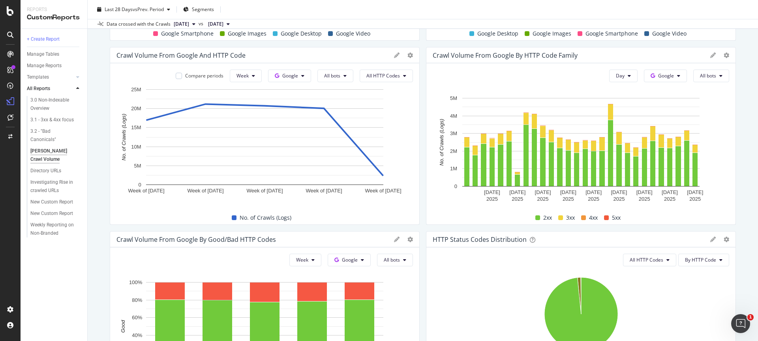
scroll to position [225, 0]
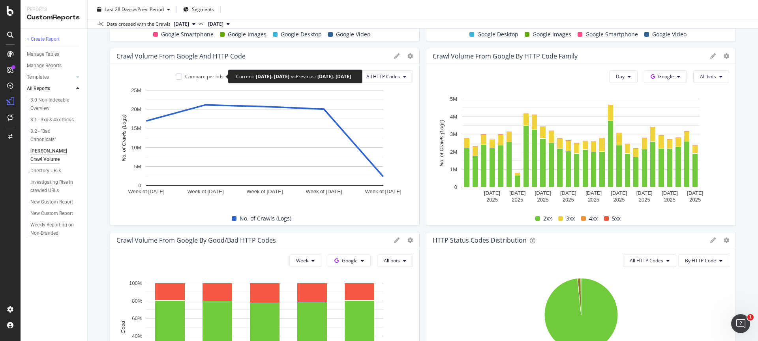
click at [206, 77] on div "Compare periods" at bounding box center [204, 76] width 38 height 7
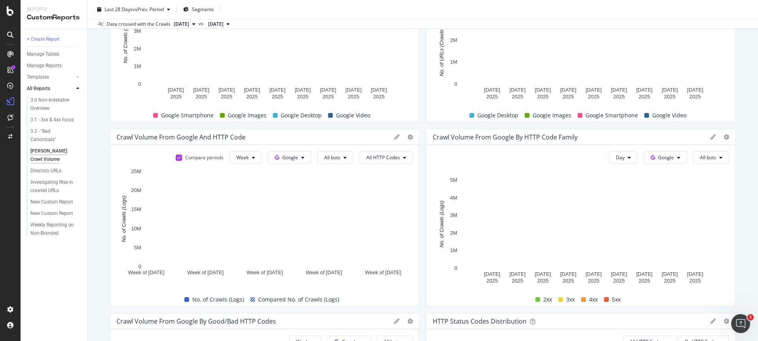
scroll to position [144, 0]
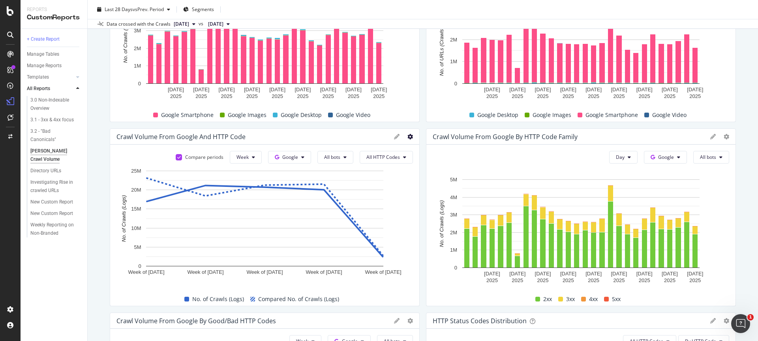
click at [407, 138] on icon at bounding box center [410, 137] width 6 height 6
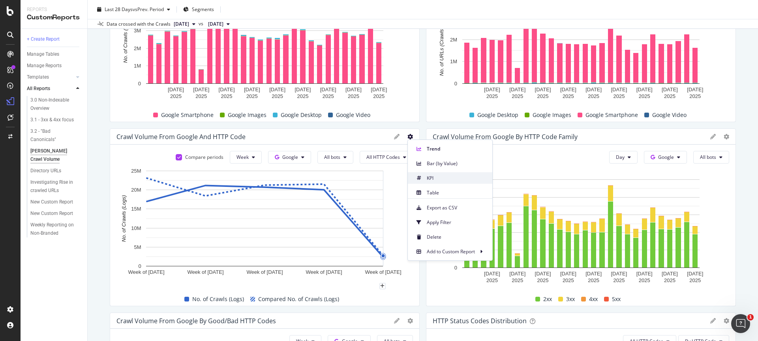
click at [416, 179] on span at bounding box center [418, 177] width 9 height 9
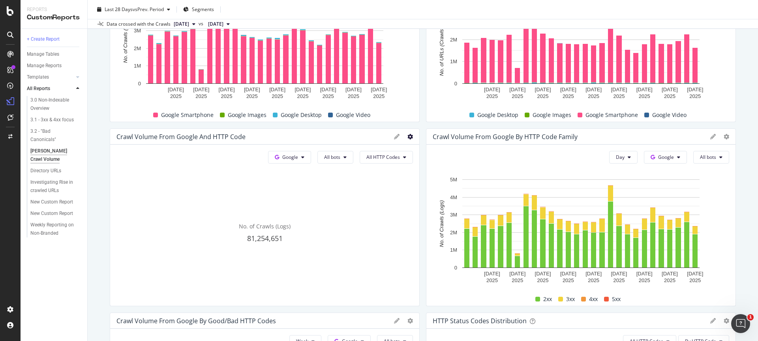
click at [410, 134] on icon at bounding box center [410, 137] width 6 height 6
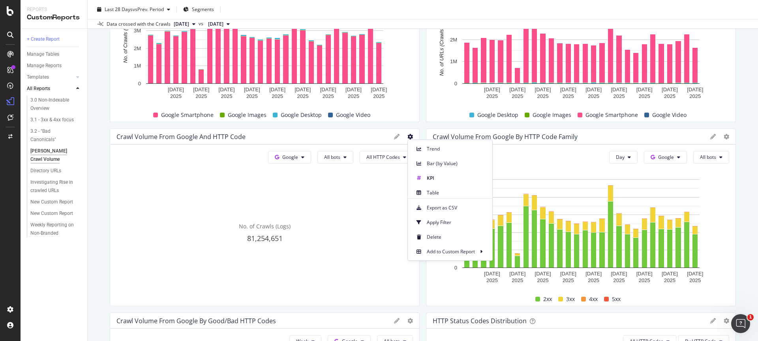
click at [398, 138] on icon at bounding box center [397, 137] width 6 height 6
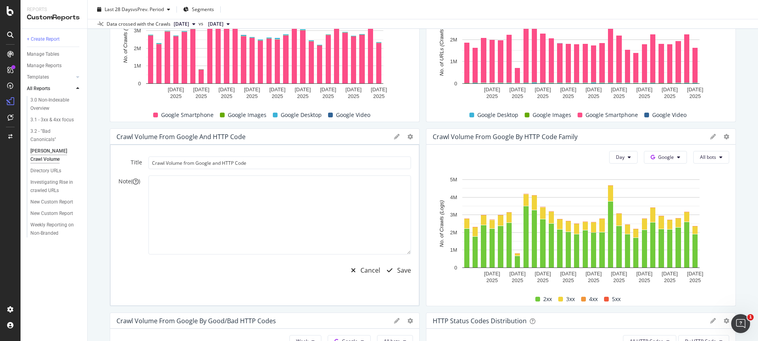
click at [398, 138] on icon at bounding box center [397, 137] width 6 height 6
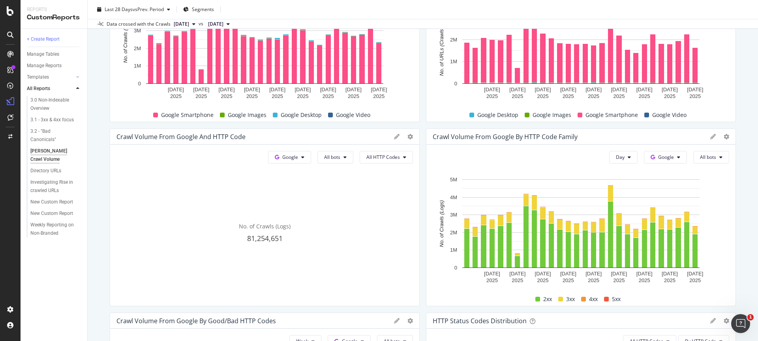
click at [405, 136] on div at bounding box center [403, 137] width 19 height 8
click at [412, 136] on div at bounding box center [416, 217] width 8 height 178
click at [407, 138] on icon at bounding box center [410, 137] width 6 height 6
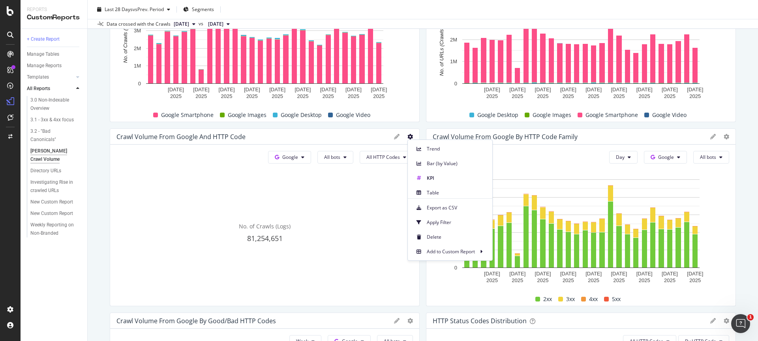
click at [343, 178] on div "No. of Crawls (Logs) 81,254,651" at bounding box center [264, 233] width 297 height 133
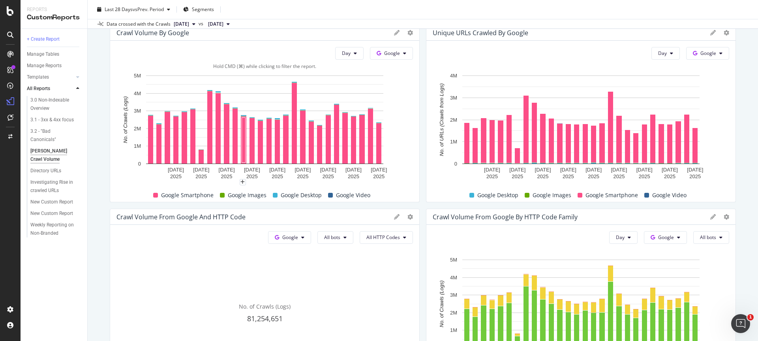
scroll to position [65, 0]
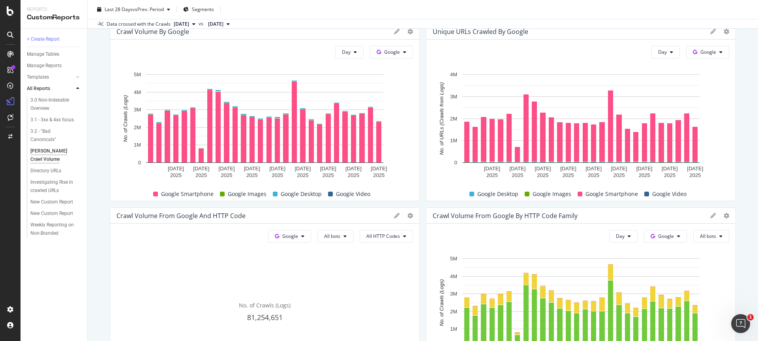
click at [229, 214] on div "Crawl Volume from Google and HTTP Code" at bounding box center [180, 216] width 129 height 8
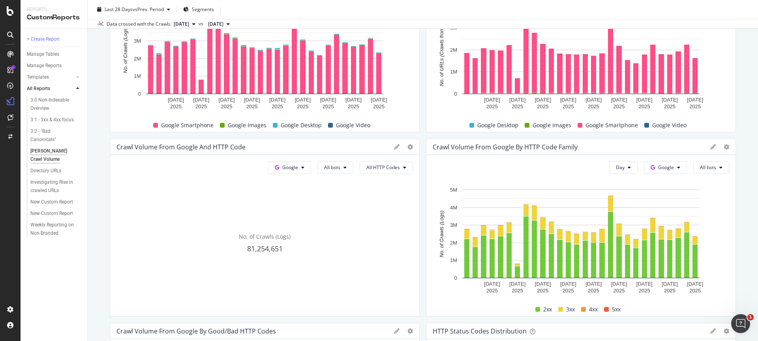
scroll to position [133, 0]
click at [229, 214] on div "No. of Crawls (Logs) 81,254,651" at bounding box center [264, 243] width 297 height 133
click at [233, 148] on div "Crawl Volume from Google and HTTP Code" at bounding box center [180, 147] width 129 height 8
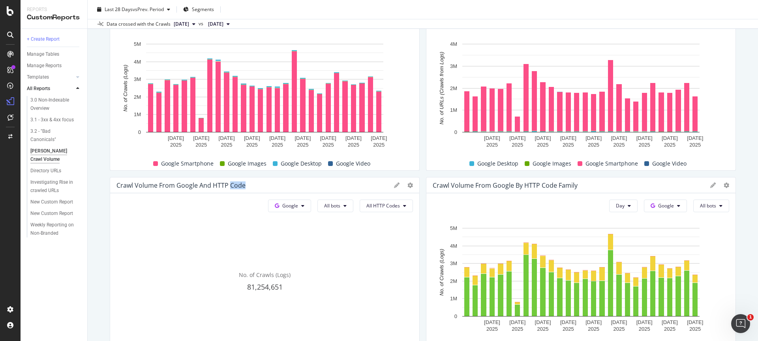
scroll to position [95, 0]
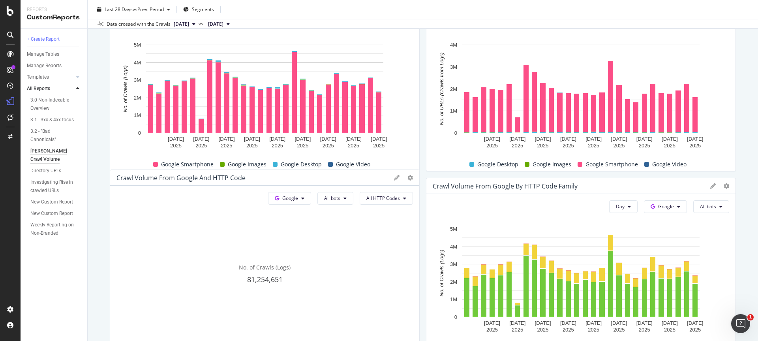
drag, startPoint x: 224, startPoint y: 194, endPoint x: 224, endPoint y: 181, distance: 12.6
click at [224, 186] on div "Google All bots All HTTP Codes No. of Crawls (Logs) 81,254,651" at bounding box center [264, 266] width 309 height 161
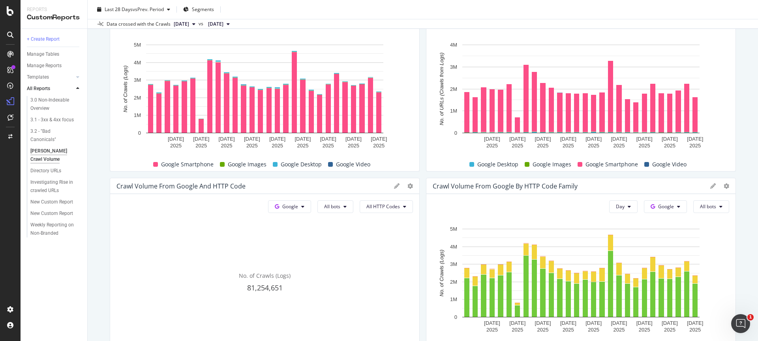
click at [224, 181] on div "Crawl Volume from Google and HTTP Code" at bounding box center [264, 186] width 309 height 16
click at [407, 186] on icon at bounding box center [410, 186] width 6 height 6
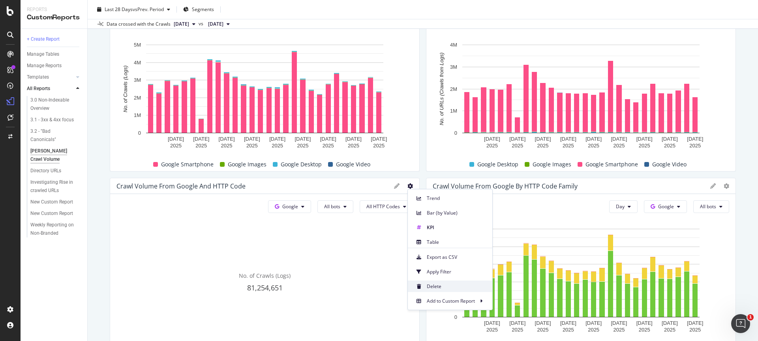
click at [428, 283] on span "Delete" at bounding box center [456, 286] width 59 height 7
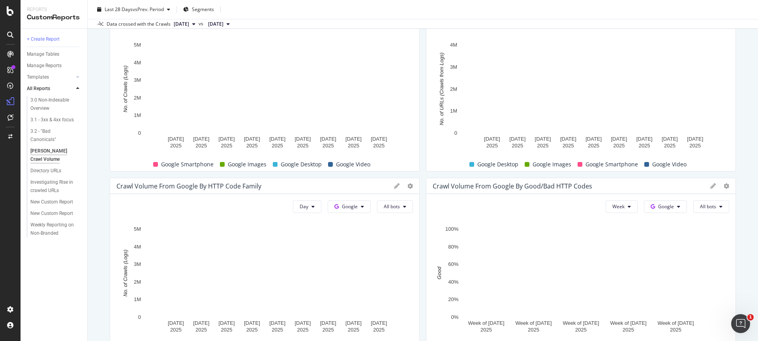
scroll to position [711, 0]
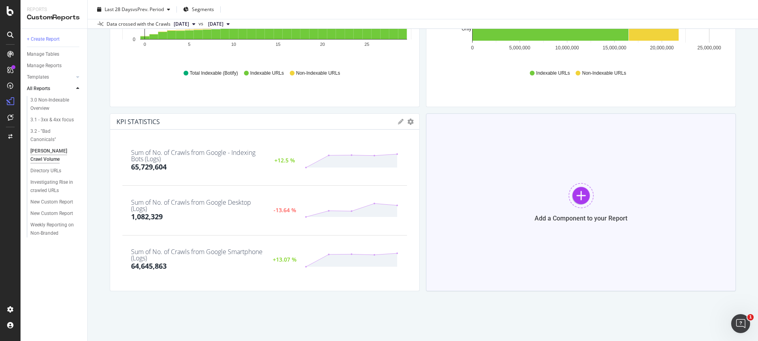
click at [526, 182] on div "Add a Component to your Report" at bounding box center [581, 202] width 310 height 178
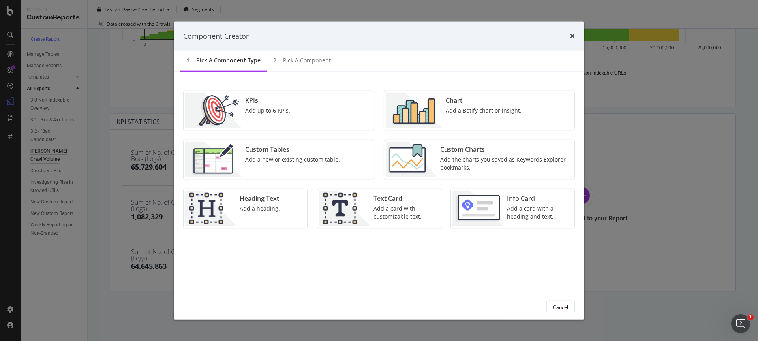
click at [133, 229] on div "Component Creator 1 Pick a Component type 2 Pick a Component KPIs Add up to 6 K…" at bounding box center [379, 170] width 758 height 341
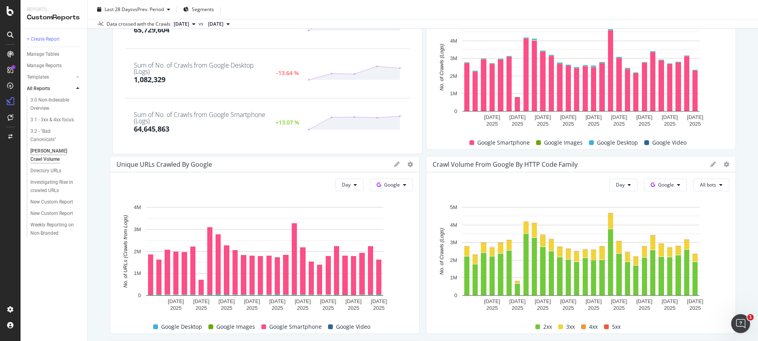
scroll to position [0, 0]
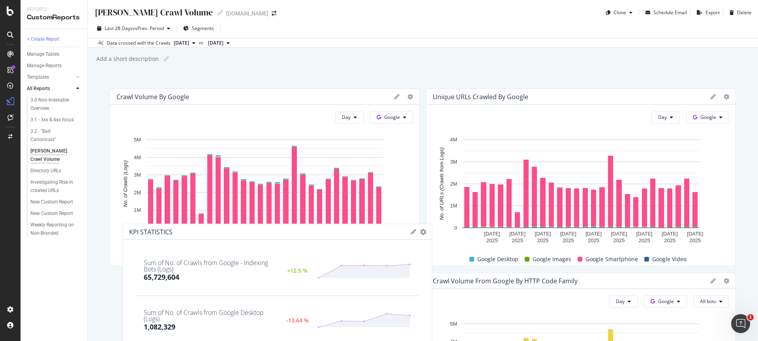
drag, startPoint x: 193, startPoint y: 144, endPoint x: 205, endPoint y: 253, distance: 110.0
click at [205, 253] on div "Sum of No. of Crawls from Google - Indexing Bots (Logs) 65,729,604 +12.5 %" at bounding box center [277, 270] width 285 height 35
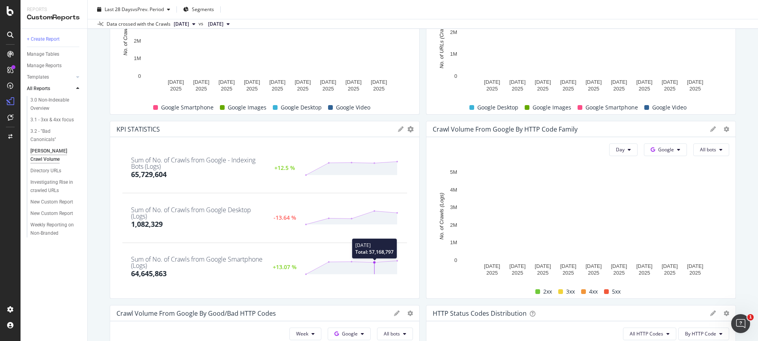
scroll to position [150, 0]
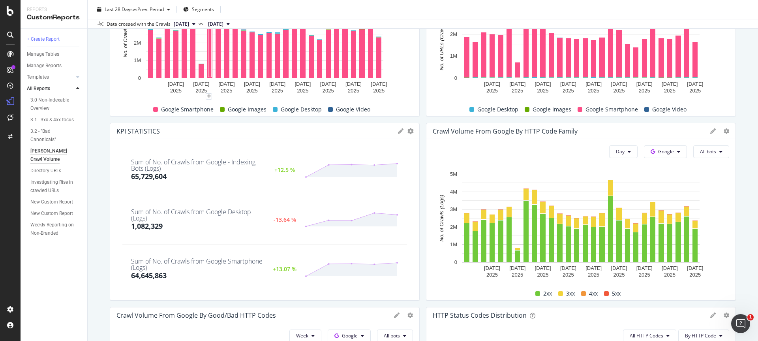
click at [189, 22] on span "[DATE]" at bounding box center [181, 24] width 15 height 7
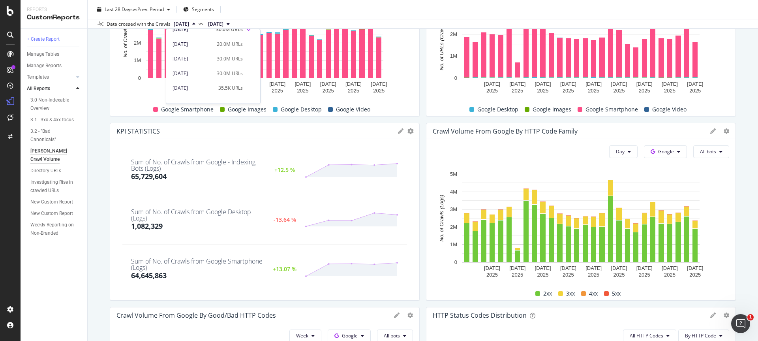
scroll to position [0, 0]
click at [135, 24] on div "Data crossed with the Crawls" at bounding box center [139, 24] width 64 height 7
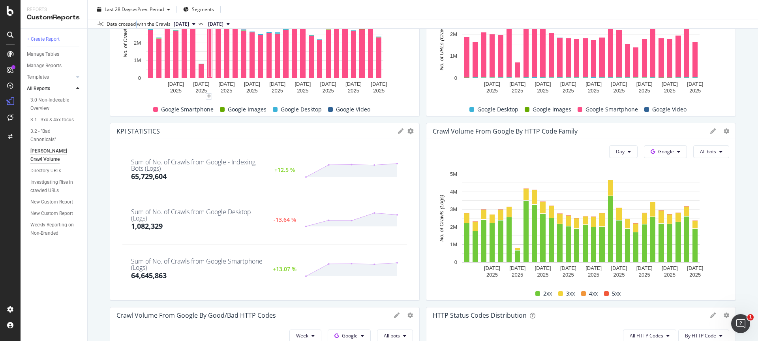
click at [135, 24] on div "Data crossed with the Crawls" at bounding box center [139, 24] width 64 height 7
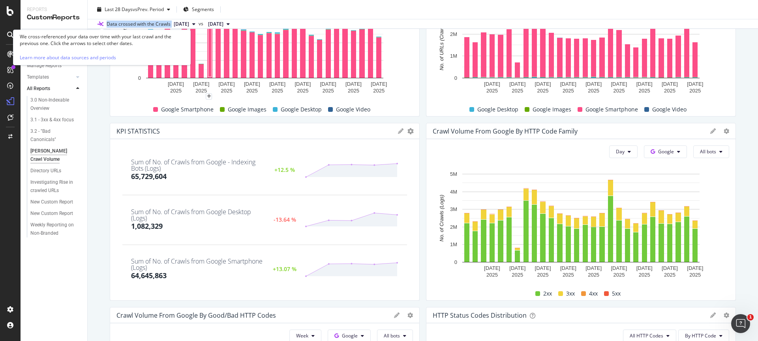
click at [98, 24] on icon at bounding box center [101, 24] width 6 height 5
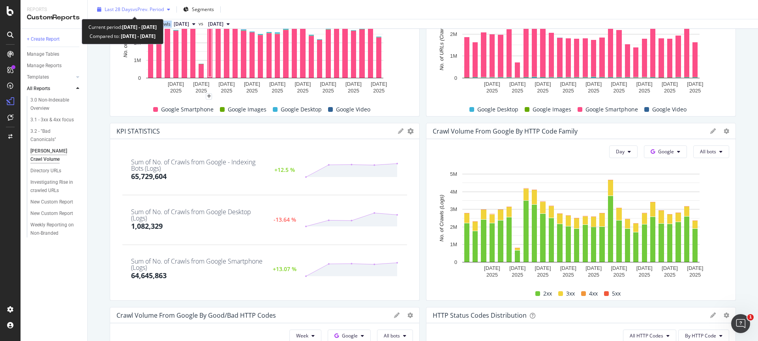
click at [131, 9] on span "Last 28 Days" at bounding box center [119, 9] width 28 height 7
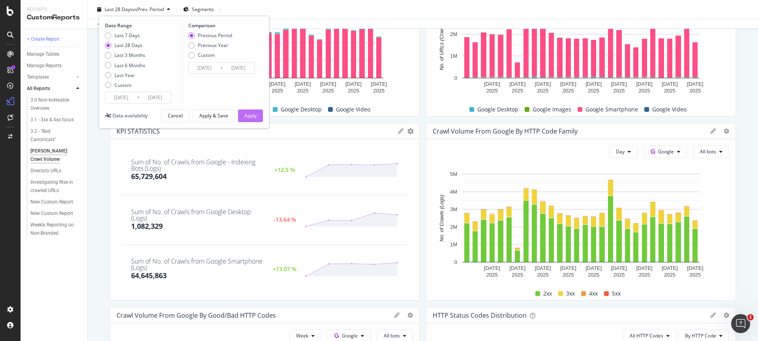
click at [257, 118] on button "Apply" at bounding box center [250, 115] width 25 height 13
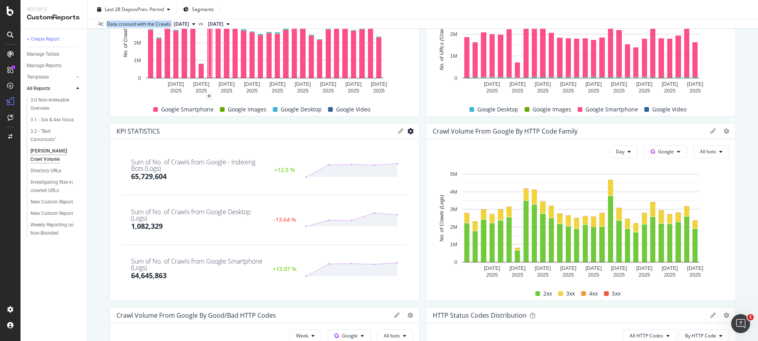
click at [409, 131] on icon "gear" at bounding box center [410, 131] width 6 height 6
click at [385, 173] on span "Edit KPIs" at bounding box center [378, 176] width 82 height 11
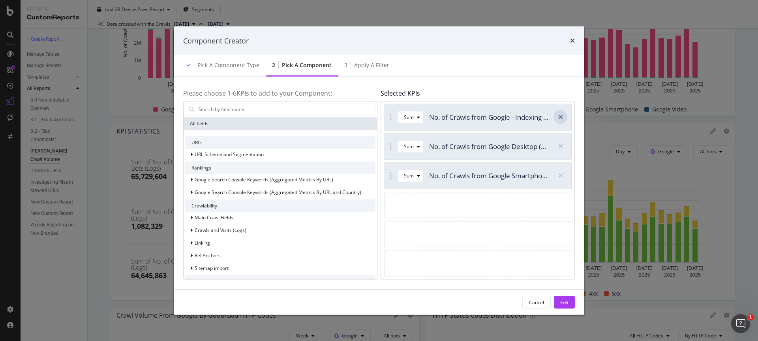
click at [559, 120] on div "modal" at bounding box center [561, 117] width 14 height 14
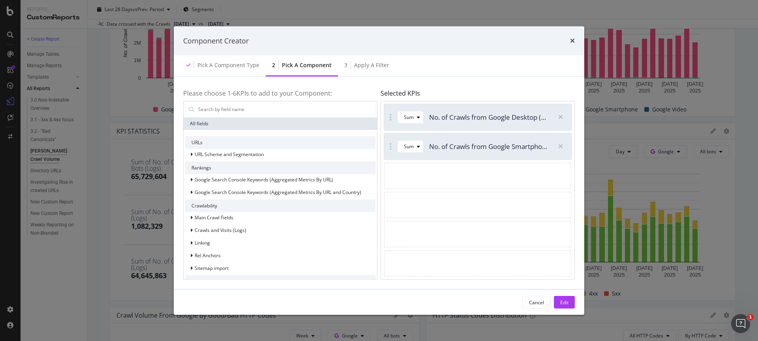
click at [559, 120] on div "modal" at bounding box center [561, 117] width 14 height 14
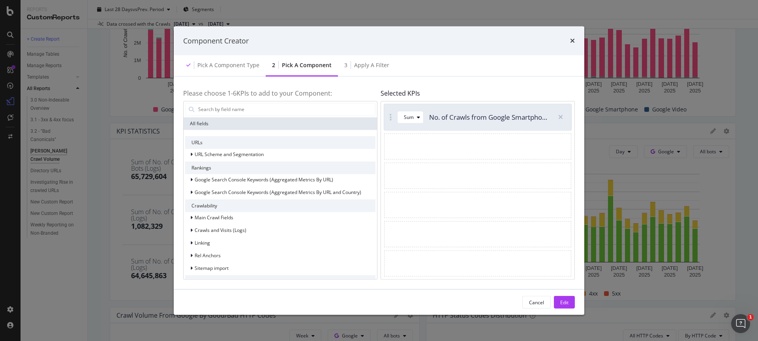
click at [559, 120] on div "modal" at bounding box center [561, 117] width 14 height 14
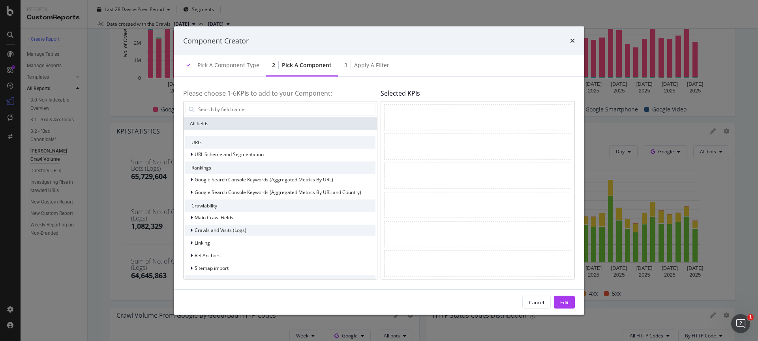
click at [195, 231] on span "Crawls and Visits (Logs)" at bounding box center [221, 230] width 52 height 7
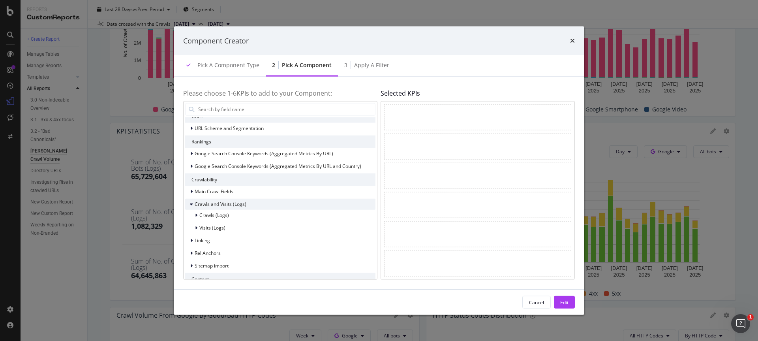
scroll to position [27, 0]
click at [193, 216] on div "Crawls (Logs)" at bounding box center [207, 214] width 44 height 8
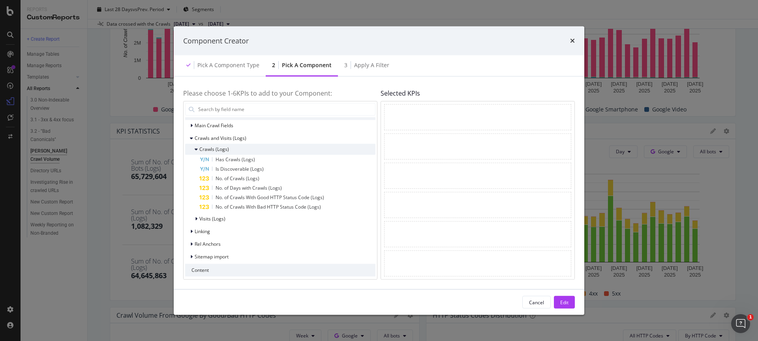
scroll to position [92, 0]
click at [231, 179] on span "No. of Crawls (Logs)" at bounding box center [238, 178] width 44 height 7
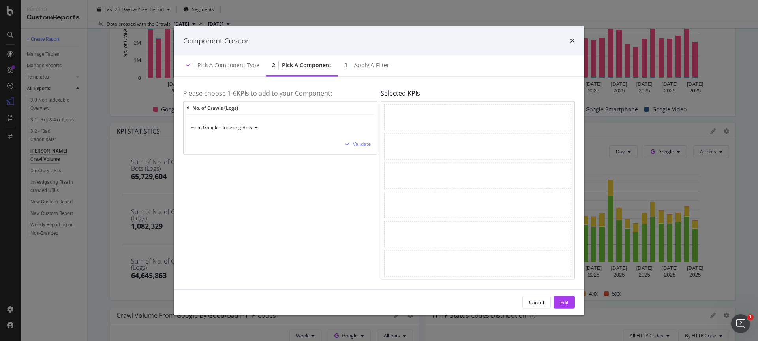
click at [251, 130] on span "From Google - Indexing Bots" at bounding box center [221, 127] width 62 height 7
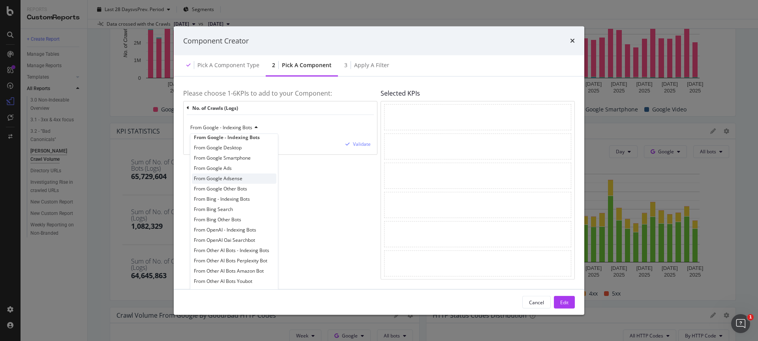
scroll to position [0, 0]
click at [358, 145] on div "Validate" at bounding box center [362, 144] width 18 height 7
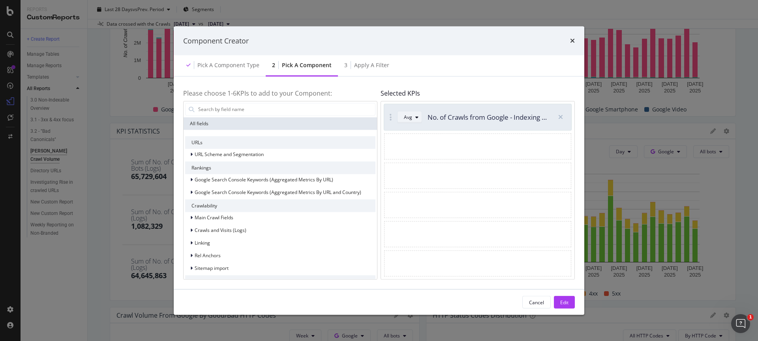
click at [409, 118] on div "Avg" at bounding box center [408, 116] width 8 height 5
click at [409, 145] on div "Sum" at bounding box center [412, 143] width 10 height 7
click at [543, 305] on div "Cancel" at bounding box center [536, 301] width 15 height 7
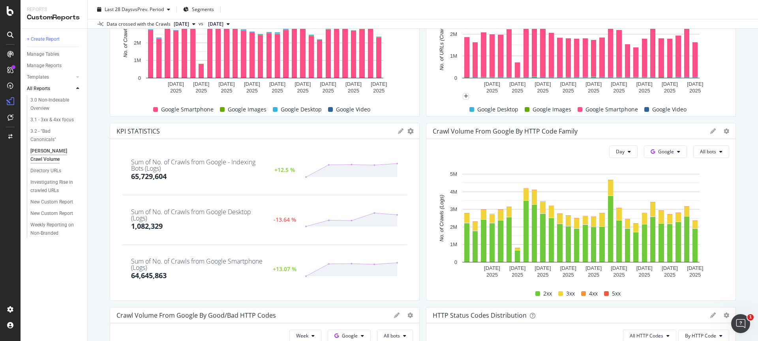
click at [402, 131] on icon at bounding box center [401, 131] width 6 height 6
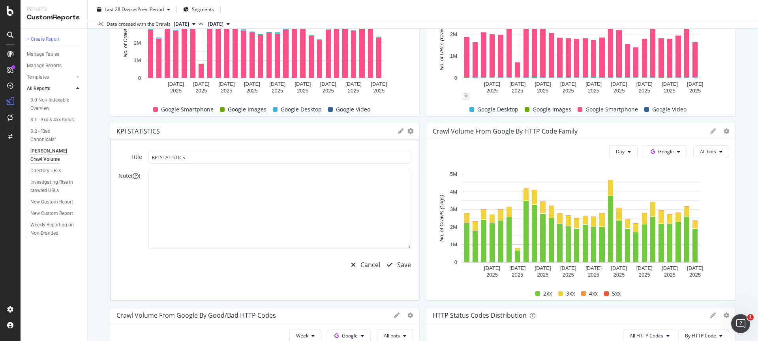
click at [397, 131] on div "KPI STATISTICS KPIs Table Edit KPIs Apply Filter Export as CSV Delete Add to Cu…" at bounding box center [264, 131] width 309 height 16
click at [268, 135] on div "KPI STATISTICS KPIs Table Edit KPIs Apply Filter Export as CSV Delete Add to Cu…" at bounding box center [264, 131] width 309 height 16
click at [161, 158] on input "KPI STATISTICS" at bounding box center [279, 157] width 263 height 13
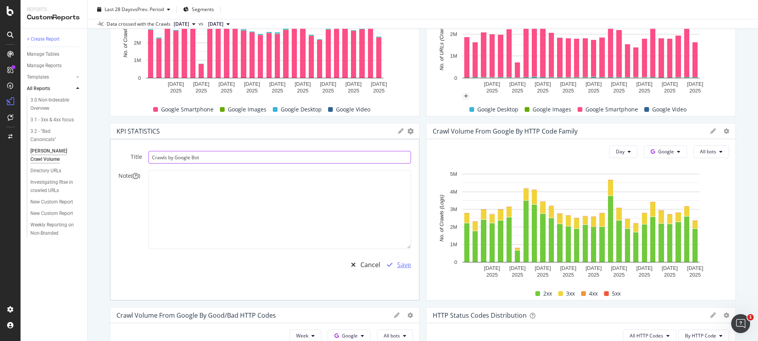
type input "Crawls by Google Bot"
click at [401, 267] on div "Save" at bounding box center [404, 264] width 14 height 9
click at [400, 262] on div "Save" at bounding box center [404, 264] width 14 height 9
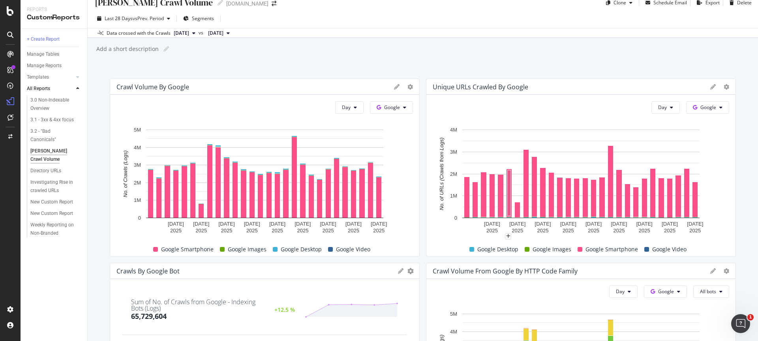
scroll to position [6, 0]
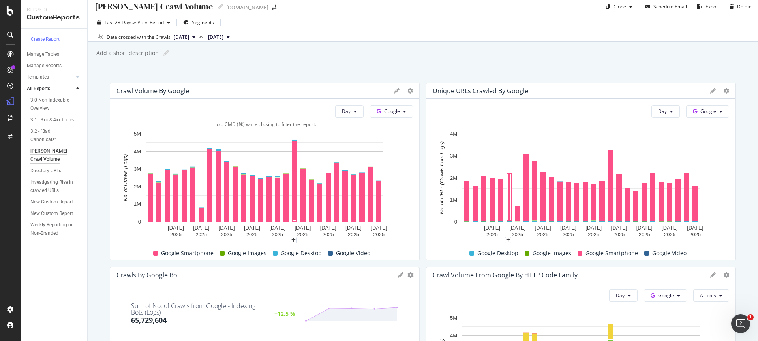
click at [288, 253] on span "Google Desktop" at bounding box center [301, 252] width 41 height 9
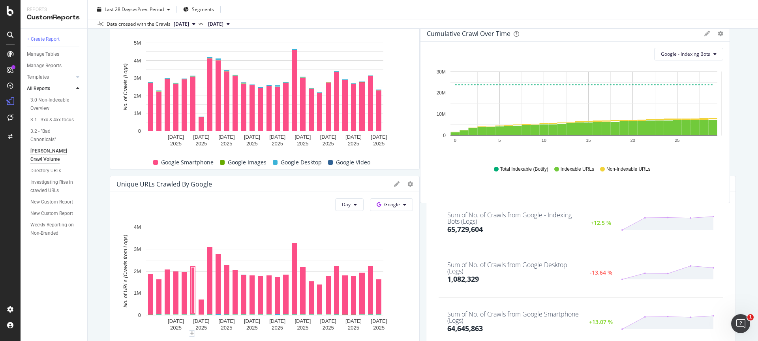
scroll to position [82, 0]
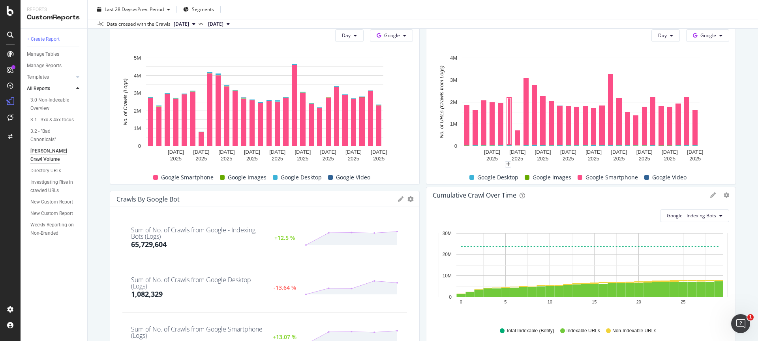
drag, startPoint x: 450, startPoint y: 210, endPoint x: 465, endPoint y: 197, distance: 19.8
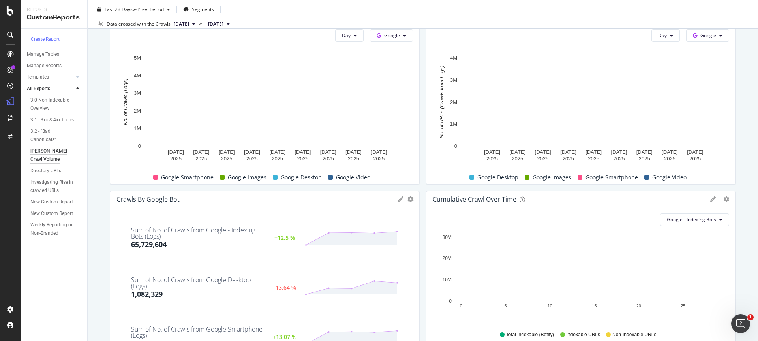
scroll to position [138, 0]
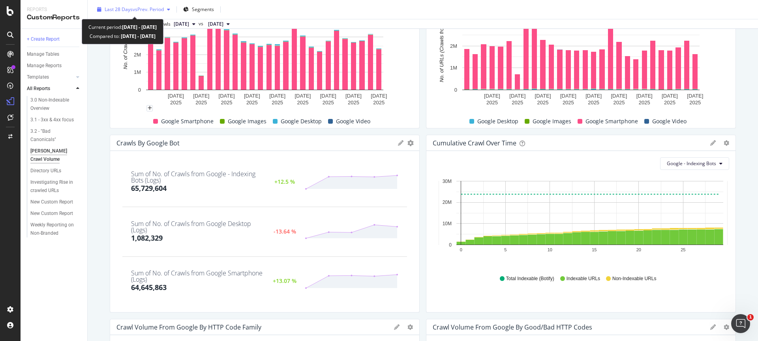
click at [143, 9] on span "vs Prev. Period" at bounding box center [148, 9] width 31 height 7
click at [203, 190] on div "Sum of No. of Crawls from Google - Indexing Bots (Logs) 65,729,604" at bounding box center [198, 182] width 134 height 23
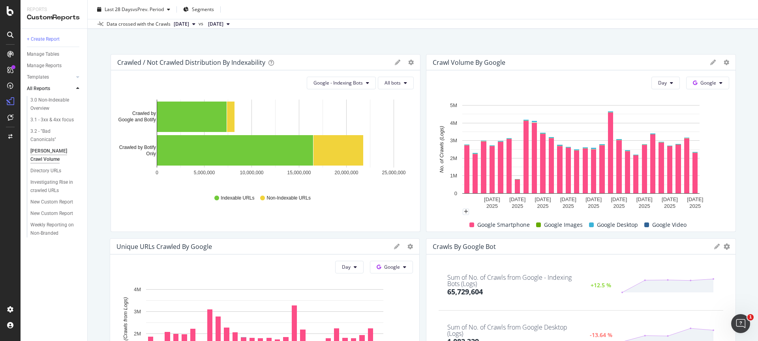
scroll to position [28, 0]
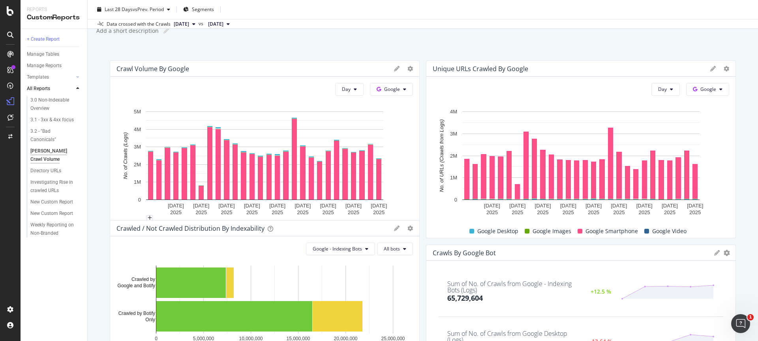
drag, startPoint x: 312, startPoint y: 153, endPoint x: 311, endPoint y: 232, distance: 79.0
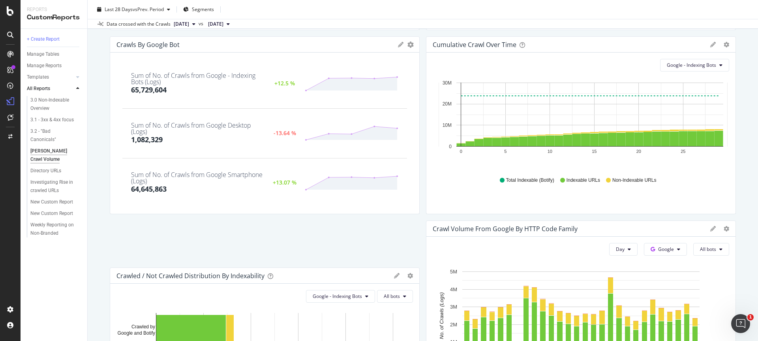
scroll to position [241, 0]
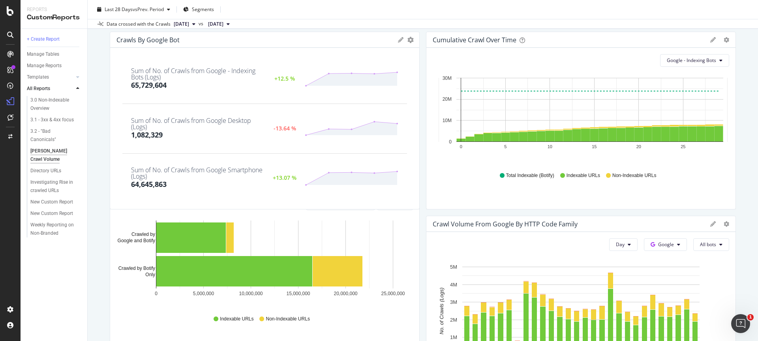
drag, startPoint x: 314, startPoint y: 124, endPoint x: 289, endPoint y: 205, distance: 84.9
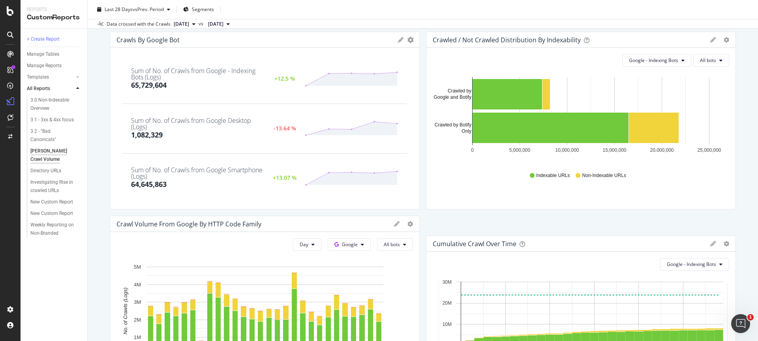
drag, startPoint x: 445, startPoint y: 37, endPoint x: 457, endPoint y: 241, distance: 204.1
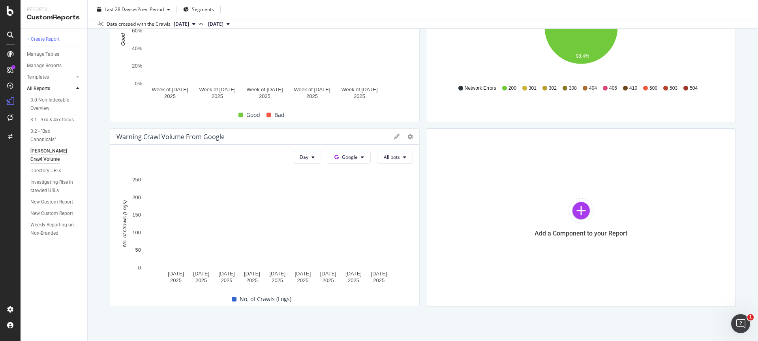
scroll to position [711, 0]
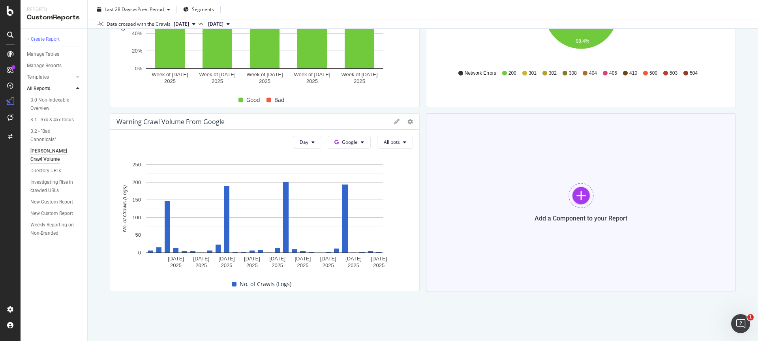
click at [575, 201] on div at bounding box center [581, 195] width 25 height 25
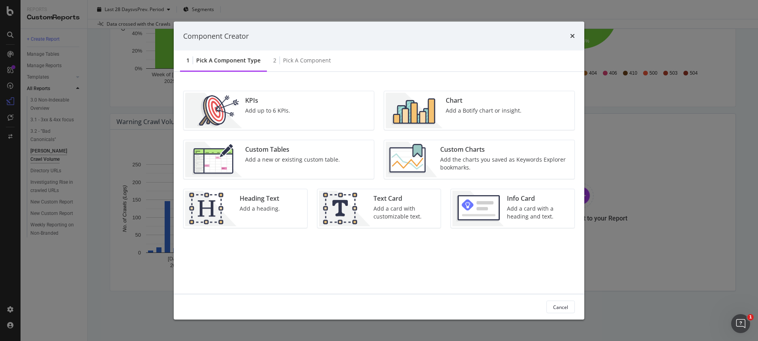
click at [301, 119] on div "KPIs Add up to 6 KPIs." at bounding box center [279, 110] width 190 height 39
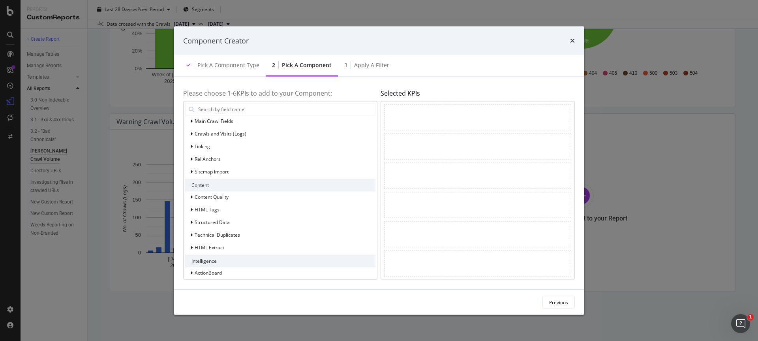
scroll to position [102, 0]
click at [206, 265] on span "ActionBoard" at bounding box center [208, 267] width 27 height 7
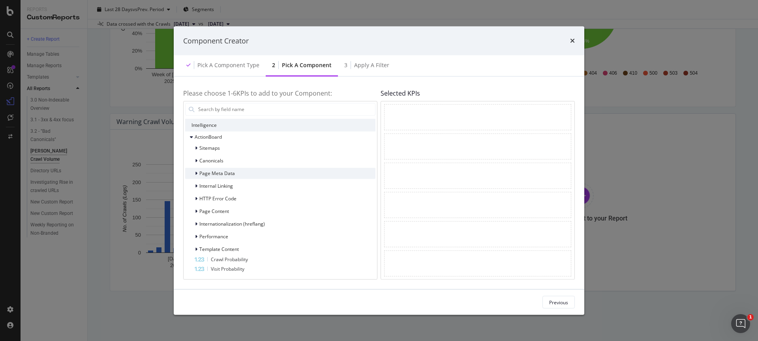
scroll to position [233, 0]
click at [212, 201] on div "HTTP Error Code" at bounding box center [210, 197] width 51 height 8
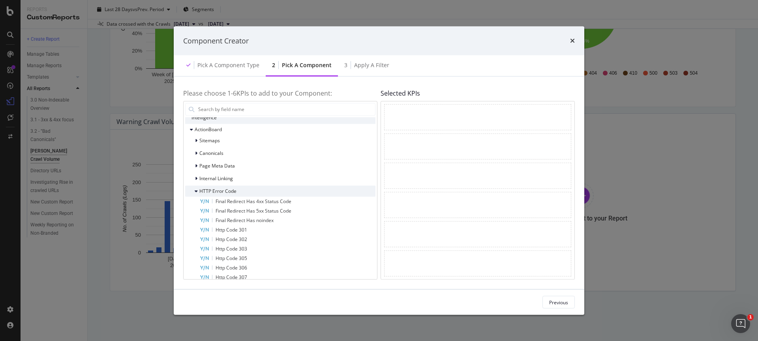
click at [213, 190] on span "HTTP Error Code" at bounding box center [217, 191] width 37 height 7
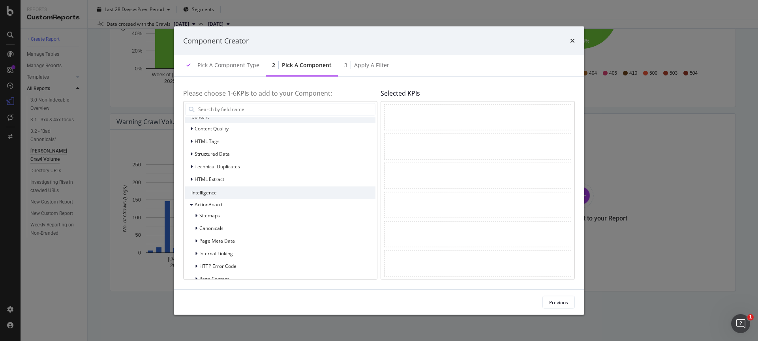
scroll to position [161, 0]
click at [223, 143] on div "HTML Tags" at bounding box center [280, 144] width 190 height 11
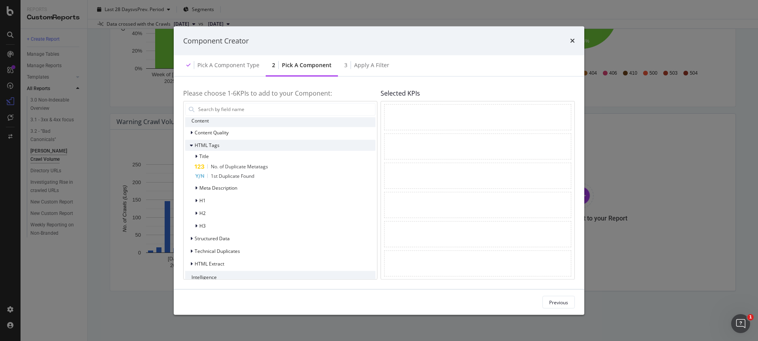
click at [223, 143] on div "HTML Tags" at bounding box center [280, 144] width 190 height 11
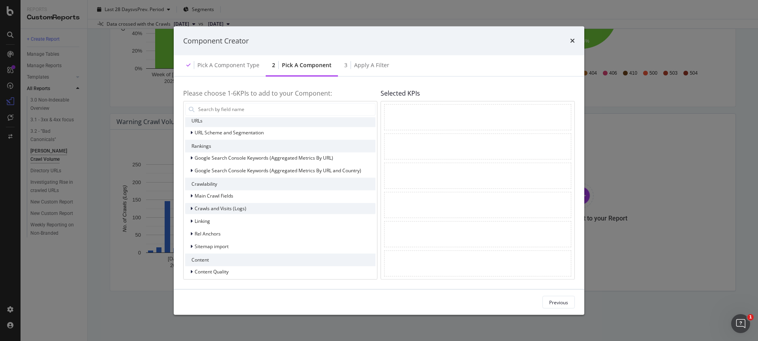
scroll to position [21, 0]
click at [210, 223] on span "Linking" at bounding box center [202, 222] width 15 height 7
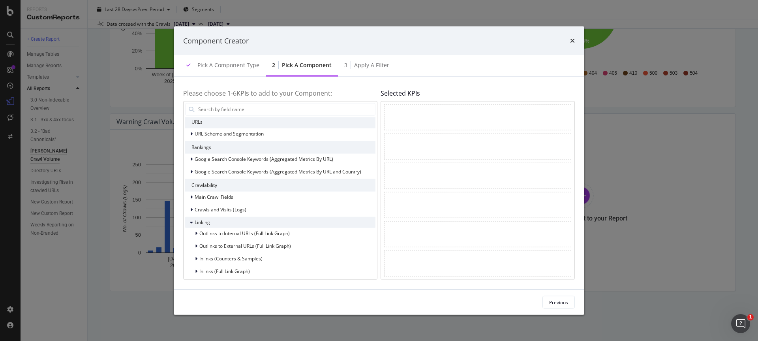
click at [210, 223] on span "Linking" at bounding box center [202, 222] width 15 height 7
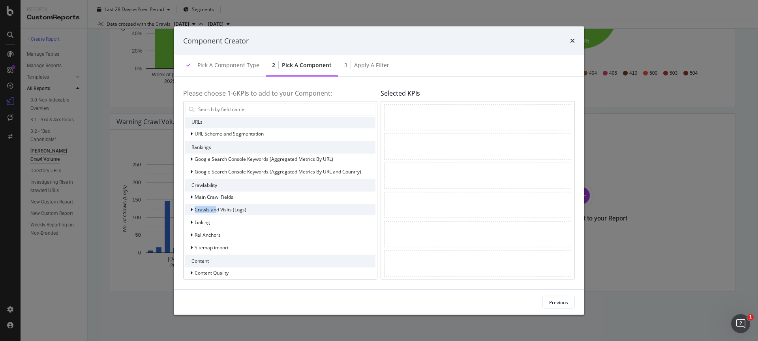
click at [217, 206] on span "Crawls and Visits (Logs)" at bounding box center [221, 209] width 52 height 7
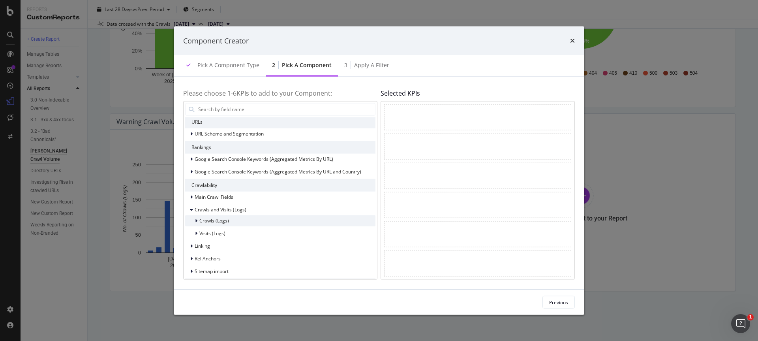
click at [215, 222] on span "Crawls (Logs)" at bounding box center [214, 220] width 30 height 7
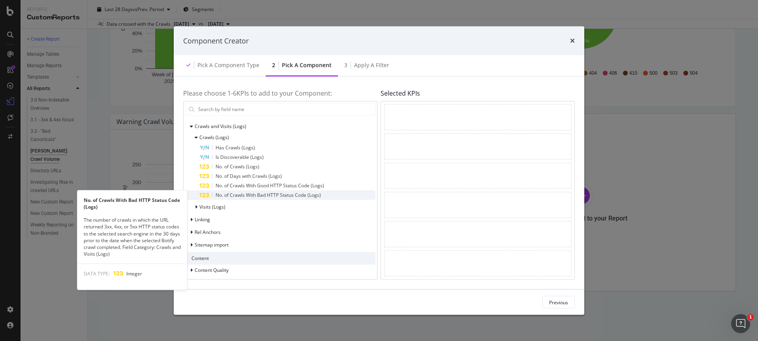
scroll to position [106, 0]
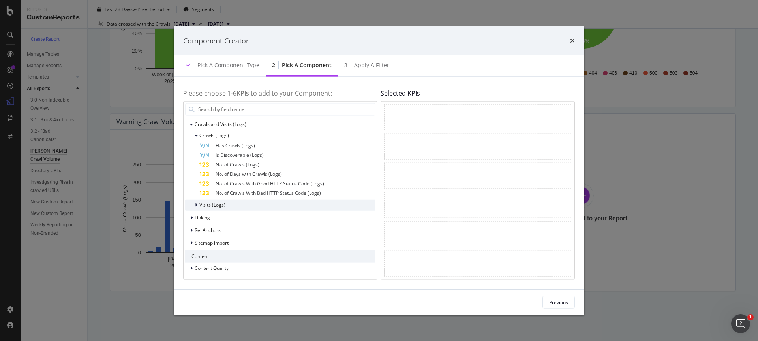
click at [226, 205] on div "Visits (Logs)" at bounding box center [280, 204] width 190 height 11
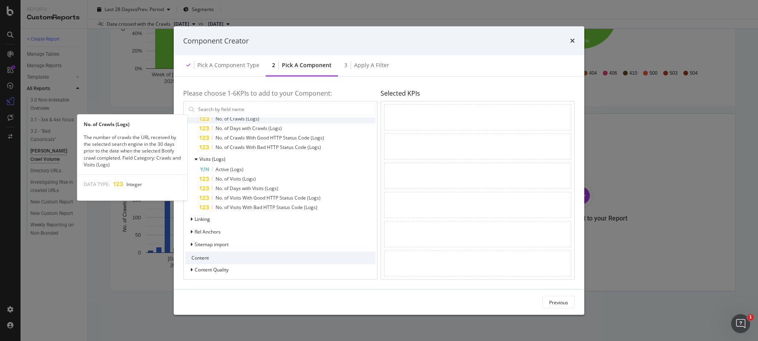
scroll to position [150, 0]
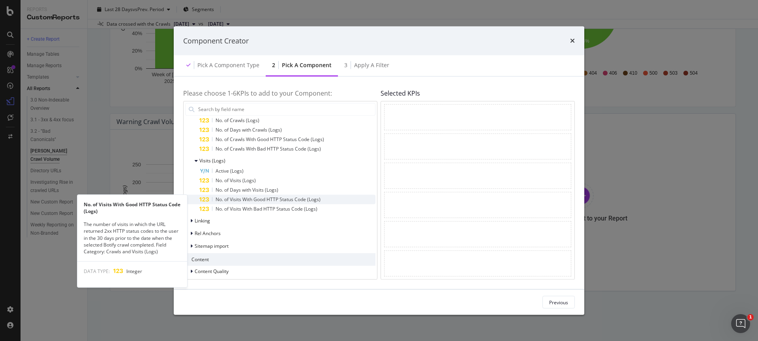
click at [239, 200] on span "No. of Visits With Good HTTP Status Code (Logs)" at bounding box center [268, 198] width 105 height 7
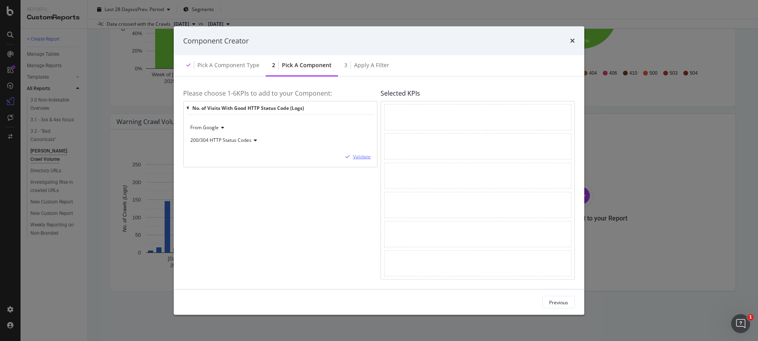
click at [358, 159] on div "Validate" at bounding box center [362, 156] width 18 height 7
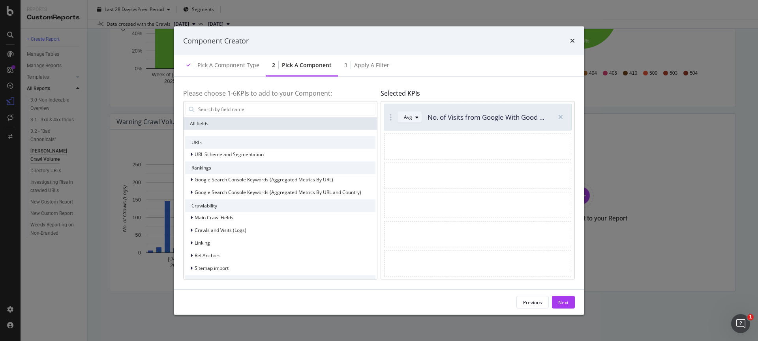
click at [413, 119] on div "modal" at bounding box center [416, 116] width 9 height 5
click at [414, 143] on div "Sum" at bounding box center [412, 143] width 10 height 7
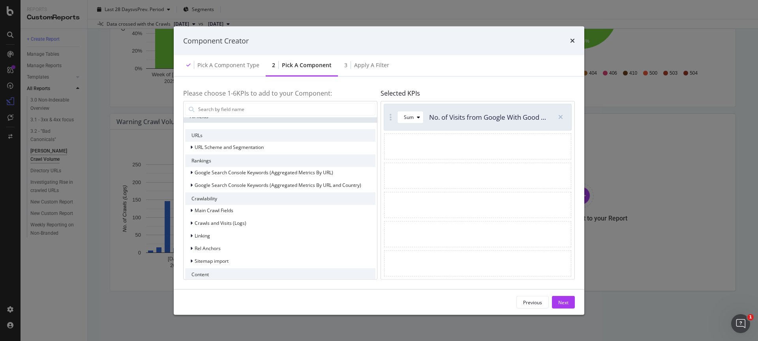
scroll to position [0, 0]
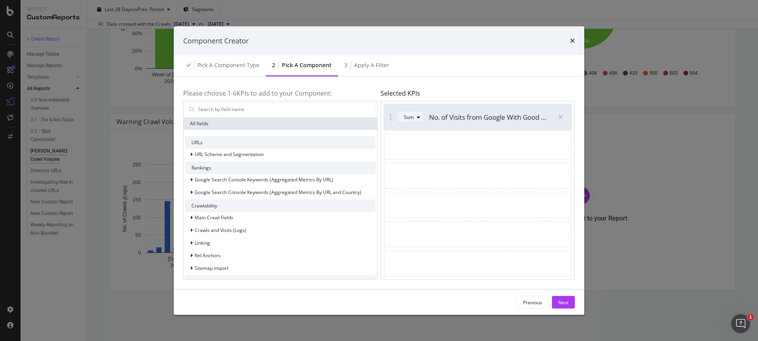
click at [408, 122] on button "Sum" at bounding box center [410, 117] width 26 height 13
click at [231, 218] on span "Main Crawl Fields" at bounding box center [214, 217] width 39 height 7
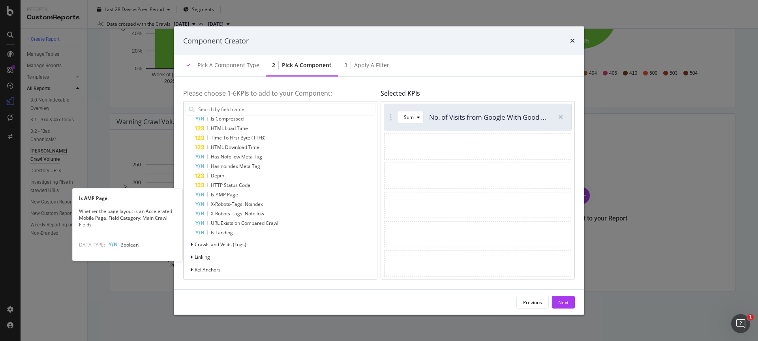
scroll to position [177, 0]
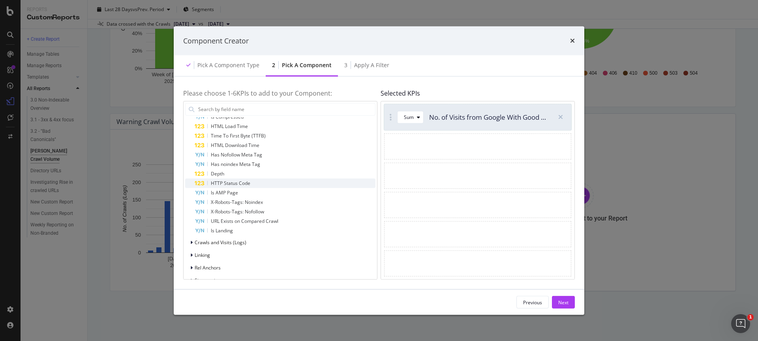
click at [242, 181] on span "HTTP Status Code" at bounding box center [230, 182] width 39 height 7
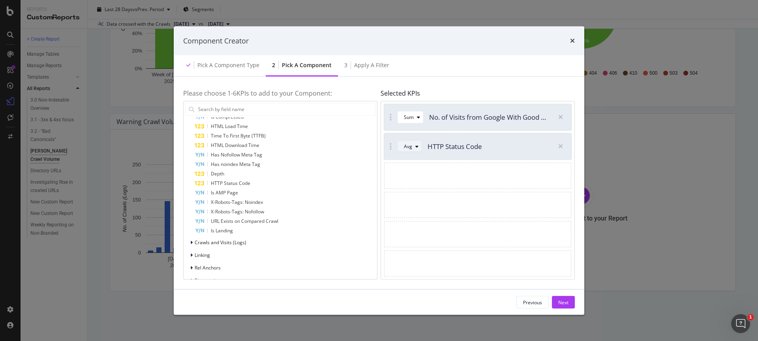
click at [414, 144] on div "modal" at bounding box center [416, 146] width 9 height 5
click at [408, 172] on div "Sum" at bounding box center [412, 172] width 10 height 7
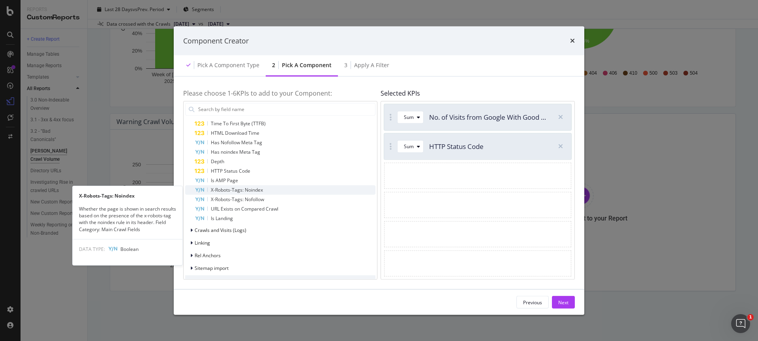
scroll to position [188, 0]
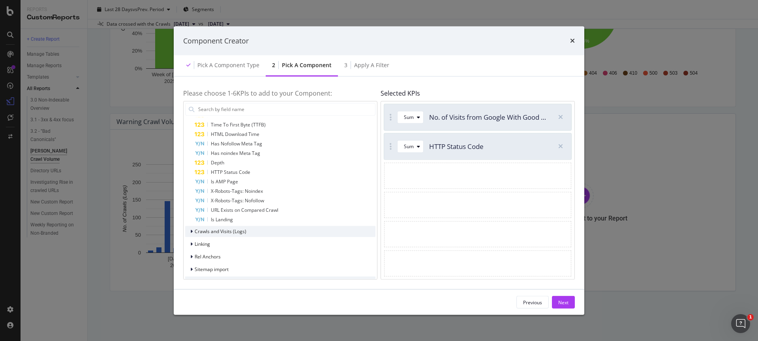
click at [236, 230] on span "Crawls and Visits (Logs)" at bounding box center [221, 231] width 52 height 7
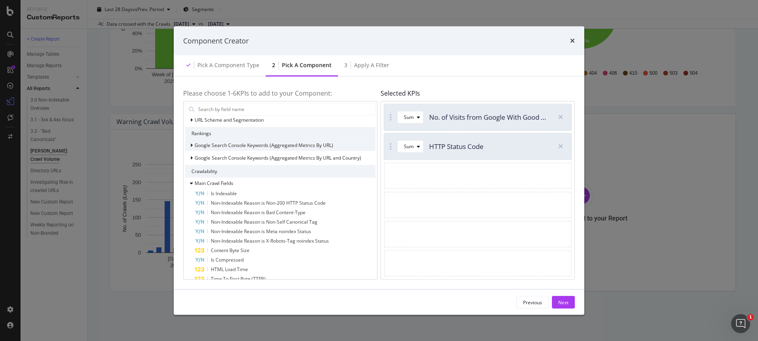
scroll to position [0, 0]
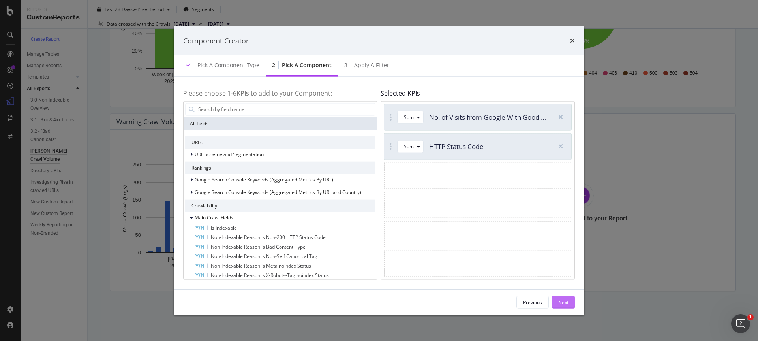
click at [566, 304] on div "Next" at bounding box center [563, 301] width 10 height 7
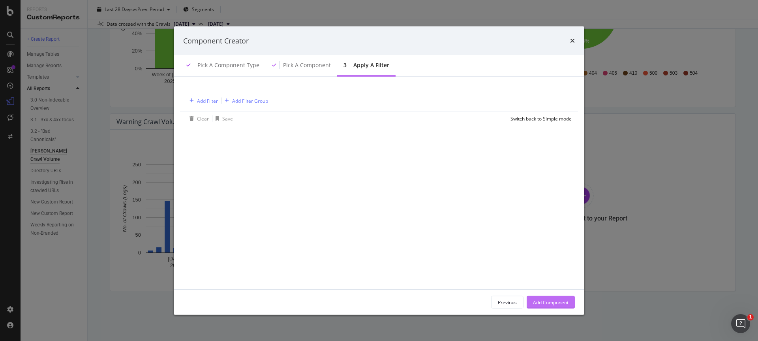
click at [566, 304] on div "Add Component" at bounding box center [551, 301] width 36 height 7
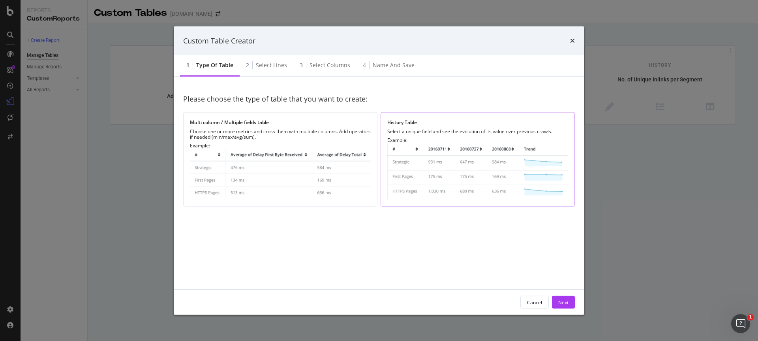
click at [470, 174] on img "modal" at bounding box center [477, 171] width 181 height 56
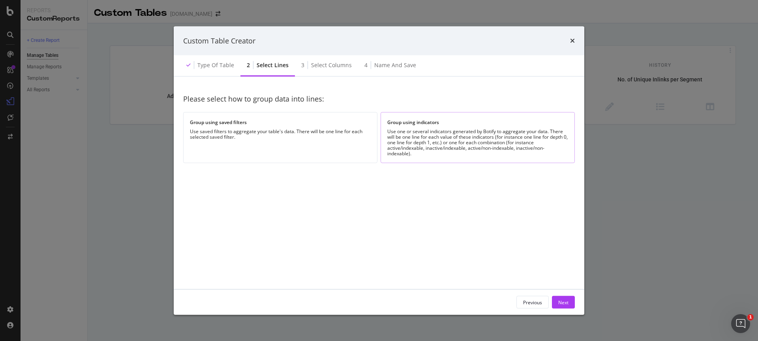
click at [393, 122] on div "Group using indicators" at bounding box center [477, 122] width 181 height 7
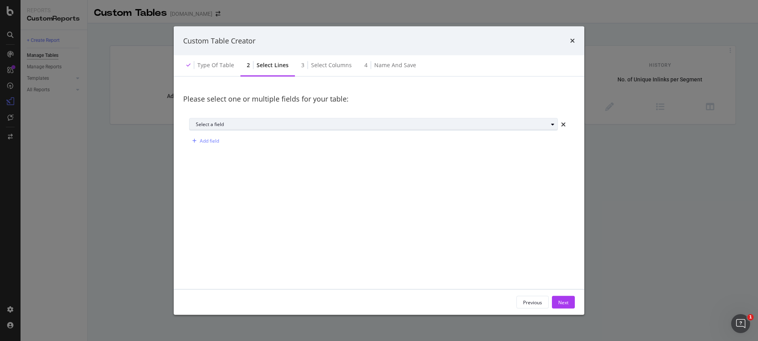
click at [341, 121] on div "Select a field" at bounding box center [377, 124] width 362 height 11
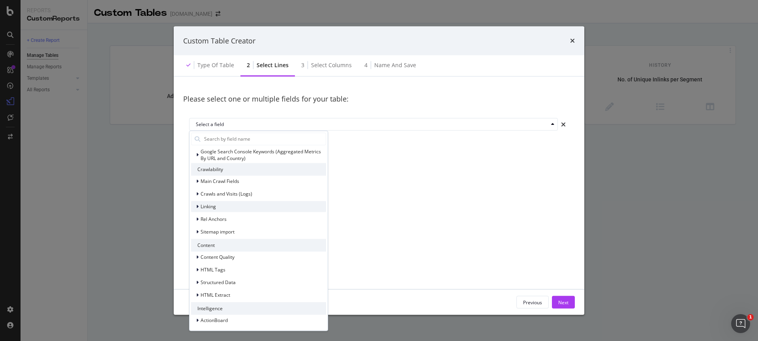
scroll to position [72, 0]
click at [249, 193] on span "Crawls and Visits (Logs)" at bounding box center [227, 192] width 52 height 7
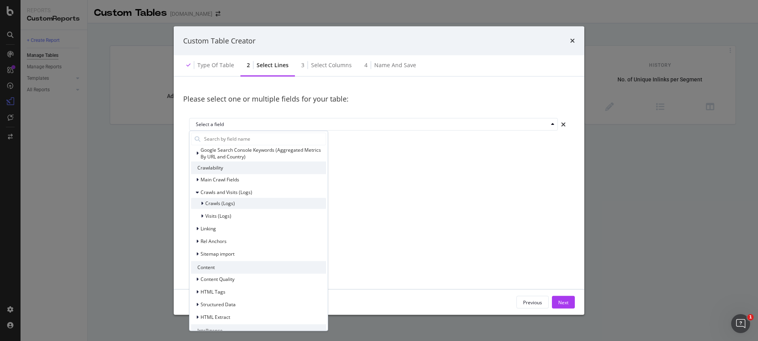
click at [222, 205] on span "Crawls (Logs)" at bounding box center [220, 203] width 30 height 7
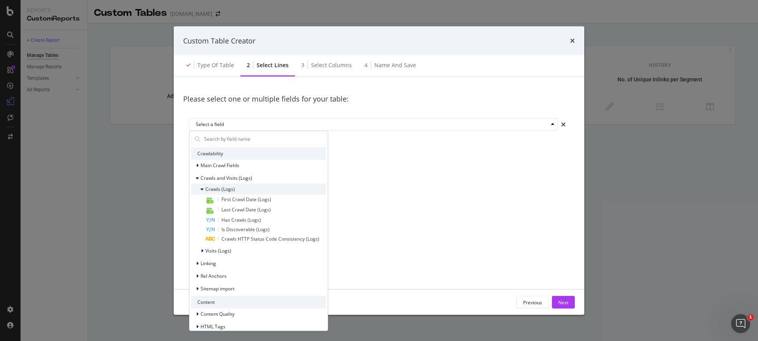
scroll to position [89, 0]
click at [211, 248] on span "Visits (Logs)" at bounding box center [218, 248] width 26 height 7
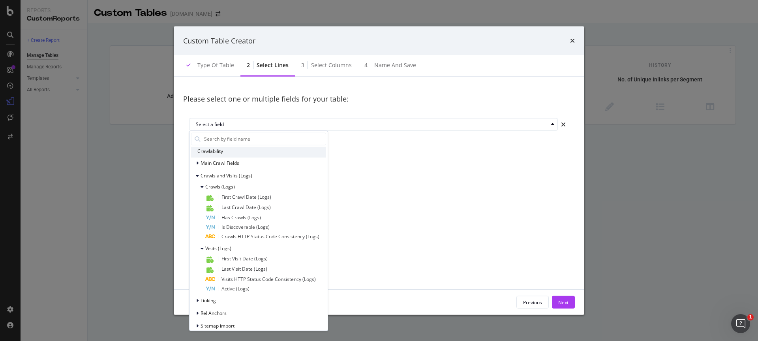
click at [422, 171] on div "Please select one or multiple fields for your table: Select a field All fields …" at bounding box center [379, 182] width 392 height 193
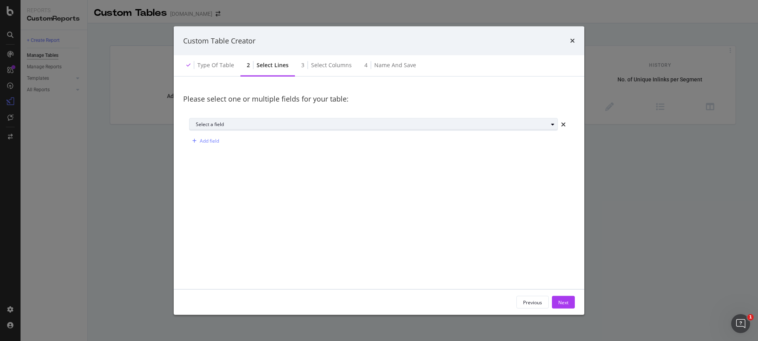
click at [391, 125] on div "Select a field" at bounding box center [372, 124] width 352 height 5
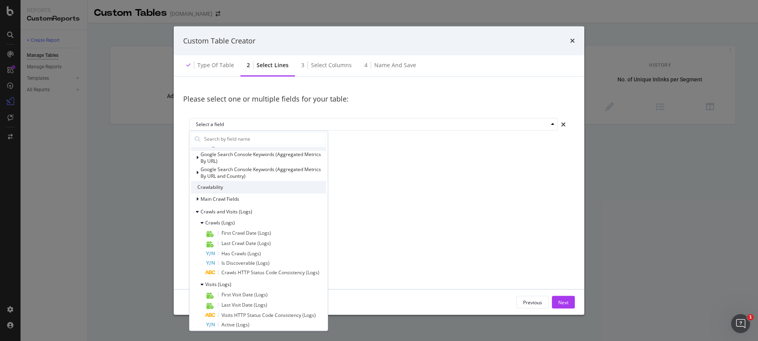
scroll to position [53, 0]
click at [261, 198] on div "Main Crawl Fields" at bounding box center [258, 198] width 135 height 11
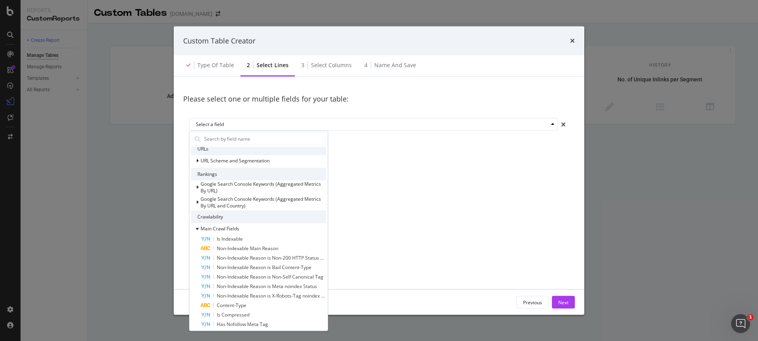
scroll to position [24, 0]
click at [231, 139] on input "modal" at bounding box center [264, 139] width 122 height 12
click at [227, 56] on div "Type of table" at bounding box center [210, 66] width 60 height 22
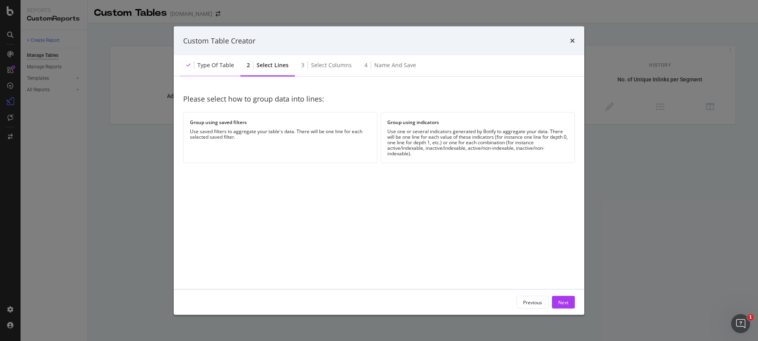
click at [220, 60] on div "Type of table" at bounding box center [210, 66] width 60 height 22
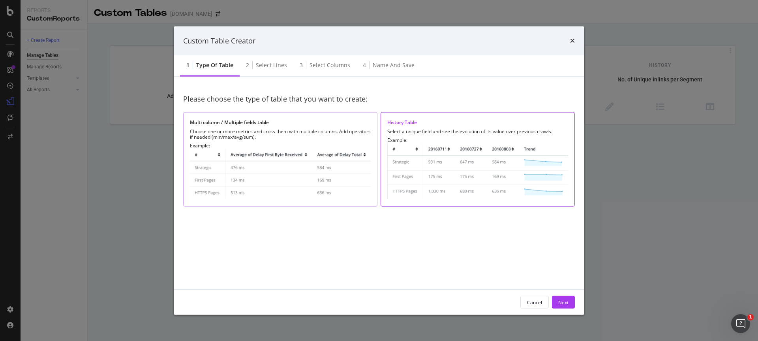
click at [238, 166] on img "modal" at bounding box center [280, 173] width 181 height 51
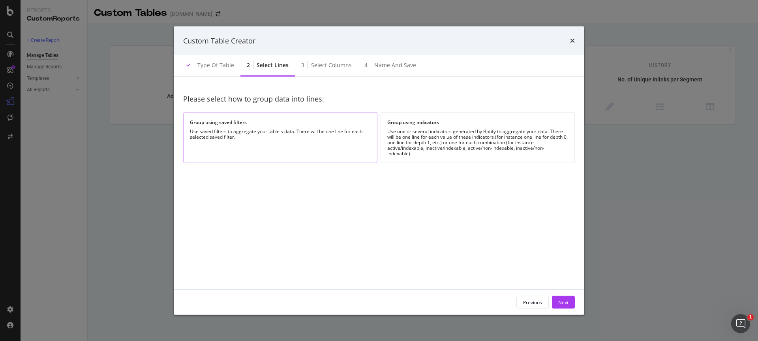
click at [350, 147] on div "Group using saved filters Use saved filters to aggregate your table's data. The…" at bounding box center [280, 137] width 194 height 51
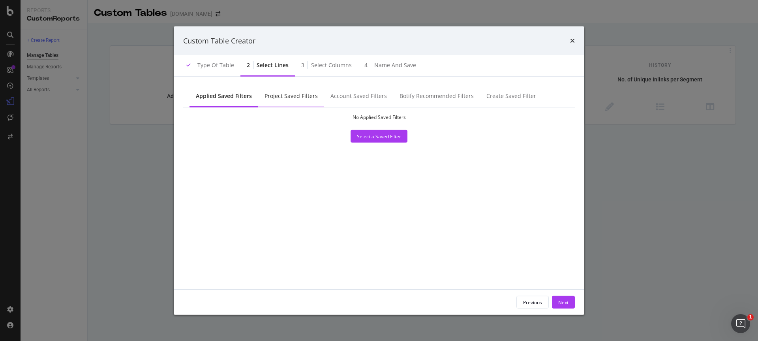
click at [292, 100] on div "Project Saved Filters" at bounding box center [291, 97] width 66 height 22
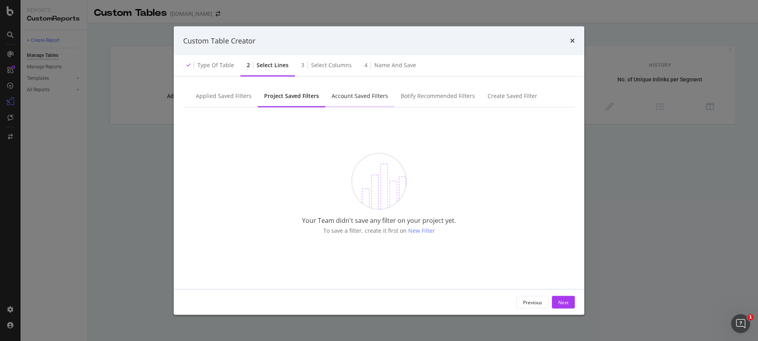
click at [357, 100] on div "Account Saved Filters" at bounding box center [359, 97] width 69 height 22
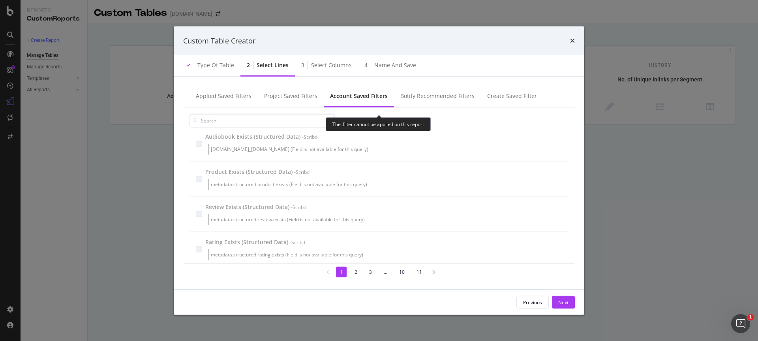
scroll to position [239, 0]
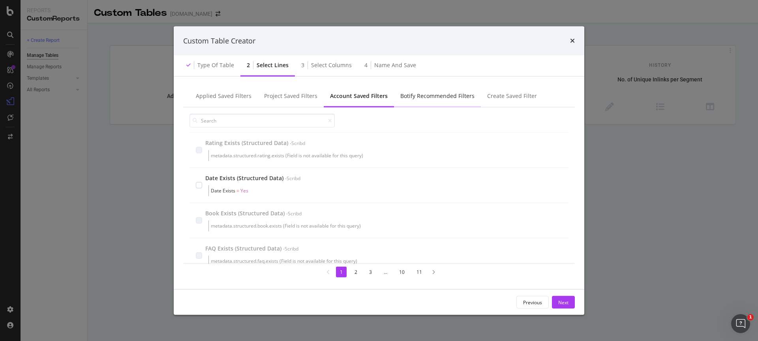
click at [446, 90] on div "Botify Recommended Filters" at bounding box center [437, 97] width 87 height 22
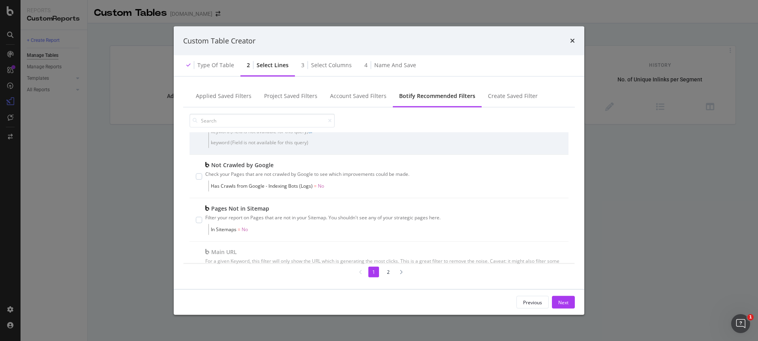
scroll to position [438, 0]
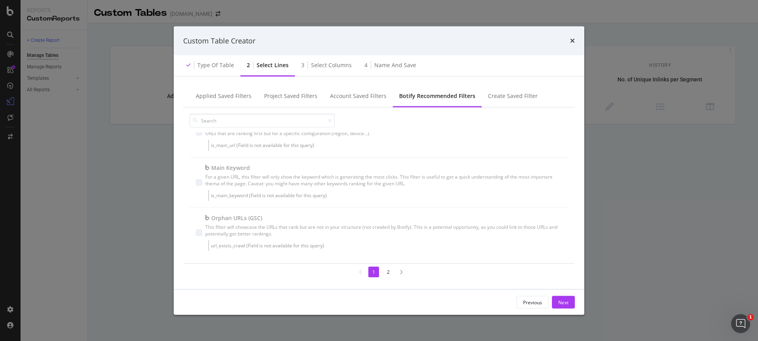
click at [388, 273] on li "2" at bounding box center [388, 271] width 11 height 11
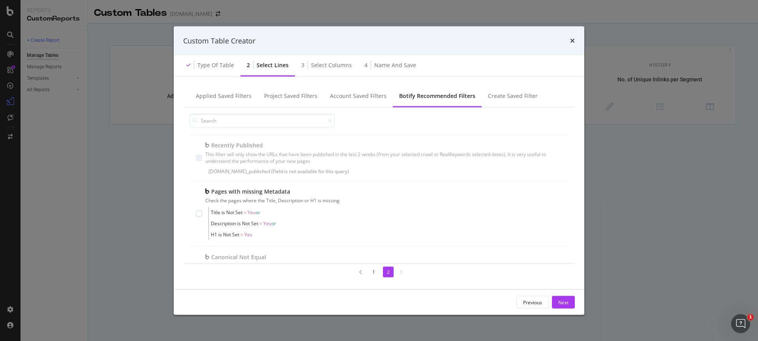
scroll to position [342, 0]
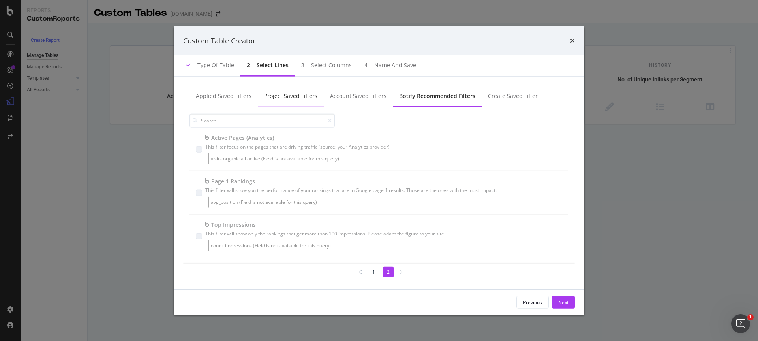
click at [286, 98] on div "Project Saved Filters" at bounding box center [290, 96] width 53 height 8
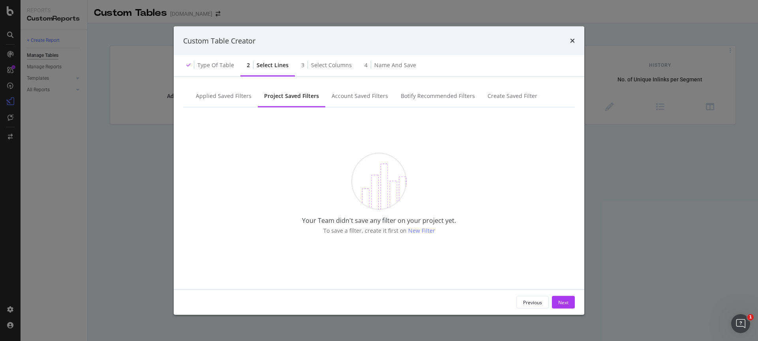
scroll to position [0, 0]
click at [232, 96] on div "Applied Saved Filters" at bounding box center [224, 96] width 56 height 8
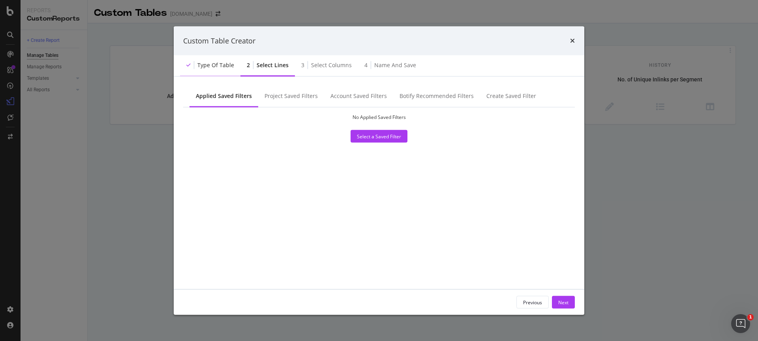
click at [218, 66] on div "Type of table" at bounding box center [215, 65] width 37 height 8
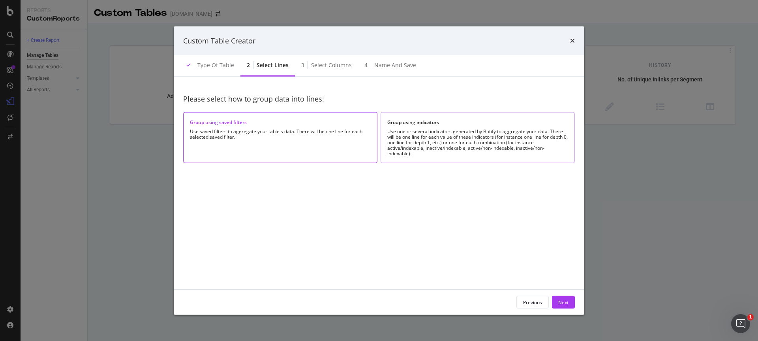
click at [418, 135] on div "Use one or several indicators generated by Botify to aggregate your data. There…" at bounding box center [477, 143] width 181 height 28
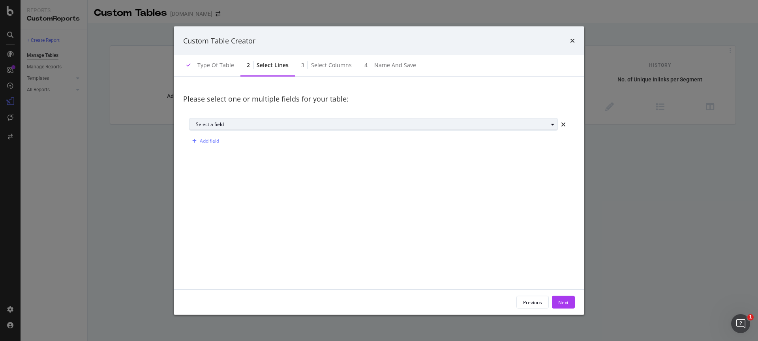
click at [260, 123] on div "Select a field" at bounding box center [372, 124] width 352 height 5
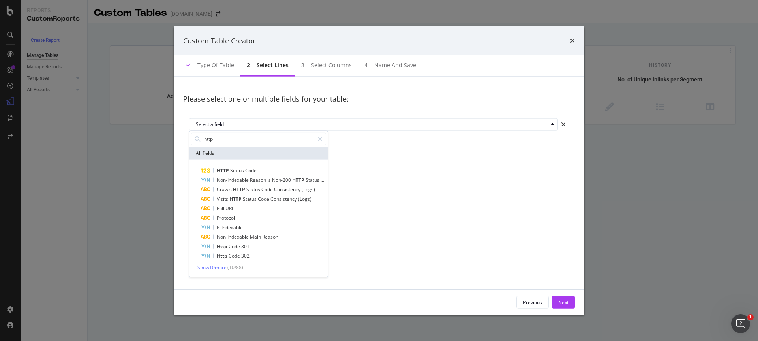
type input "http"
click at [230, 267] on span "( 10 / 88 )" at bounding box center [235, 266] width 16 height 7
click at [224, 267] on span "Show 10 more" at bounding box center [211, 266] width 29 height 7
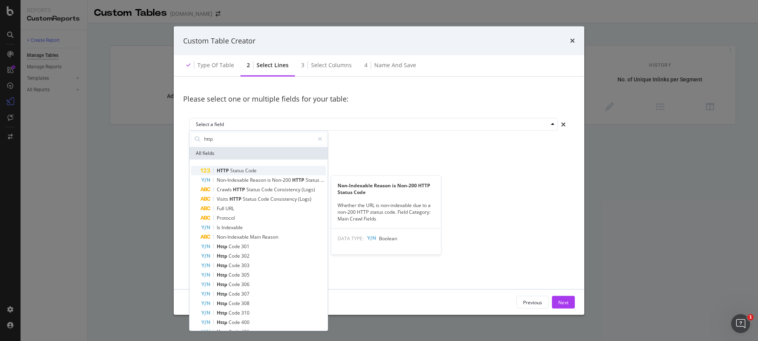
click at [237, 169] on span "Status" at bounding box center [237, 170] width 15 height 7
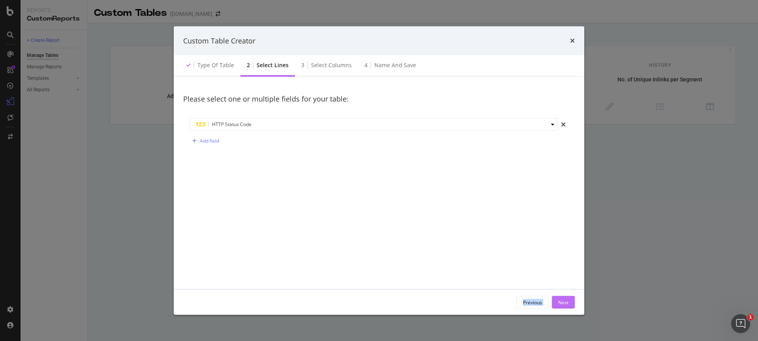
drag, startPoint x: 264, startPoint y: 162, endPoint x: 560, endPoint y: 305, distance: 329.2
click at [556, 304] on div "Custom Table Creator Type of table 2 Select lines 3 Select columns 4 Name and s…" at bounding box center [379, 170] width 411 height 289
click at [560, 303] on div "Next" at bounding box center [563, 301] width 10 height 7
click at [295, 170] on div "Please select one or more columns for your table: Count The COUNT aggregate cou…" at bounding box center [379, 182] width 392 height 193
click at [199, 122] on div "Count" at bounding box center [202, 124] width 13 height 5
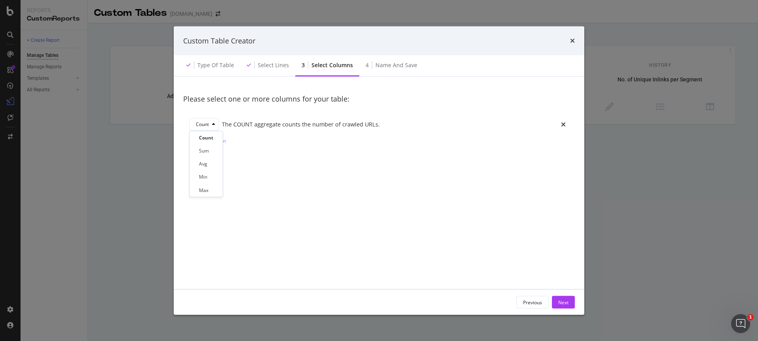
click at [305, 162] on div "Please select one or more columns for your table: Count The COUNT aggregate cou…" at bounding box center [379, 182] width 392 height 193
click at [562, 300] on div "Next" at bounding box center [563, 301] width 10 height 7
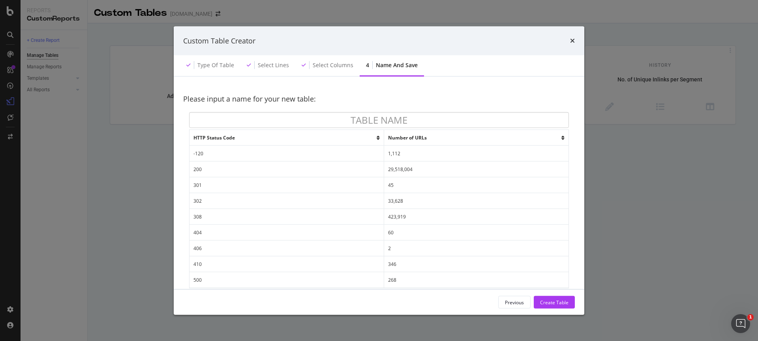
click at [569, 46] on div "Custom Table Creator" at bounding box center [379, 40] width 411 height 29
click at [572, 44] on div "times" at bounding box center [572, 41] width 5 height 10
